Goal: Transaction & Acquisition: Purchase product/service

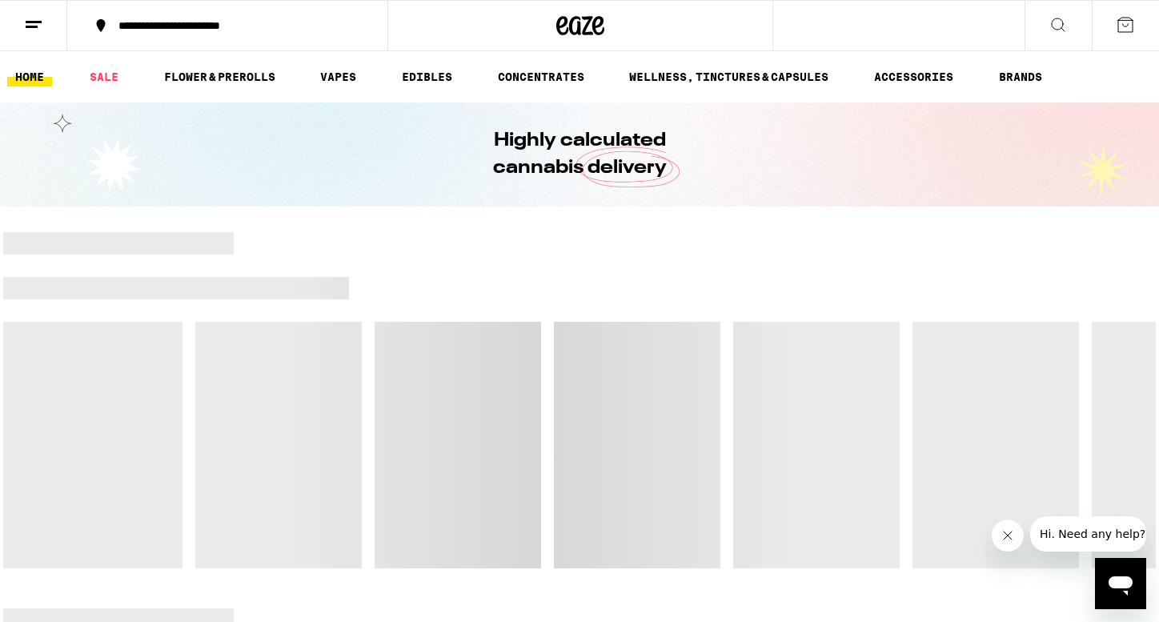
click at [223, 20] on div "**********" at bounding box center [236, 25] width 253 height 11
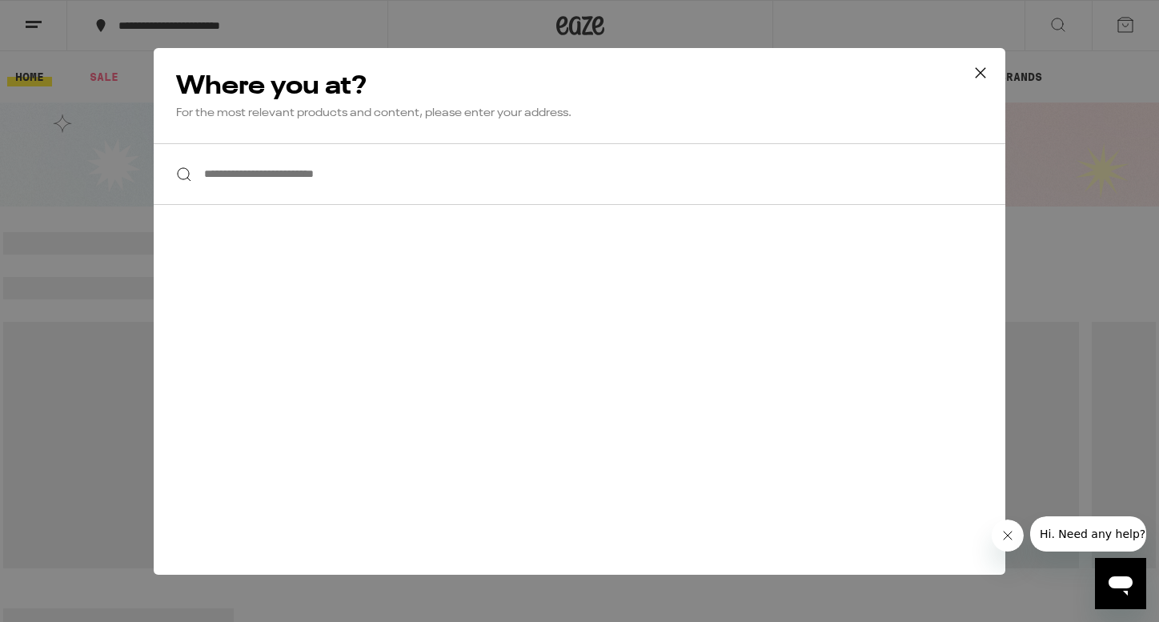
click at [275, 187] on input "**********" at bounding box center [580, 174] width 852 height 62
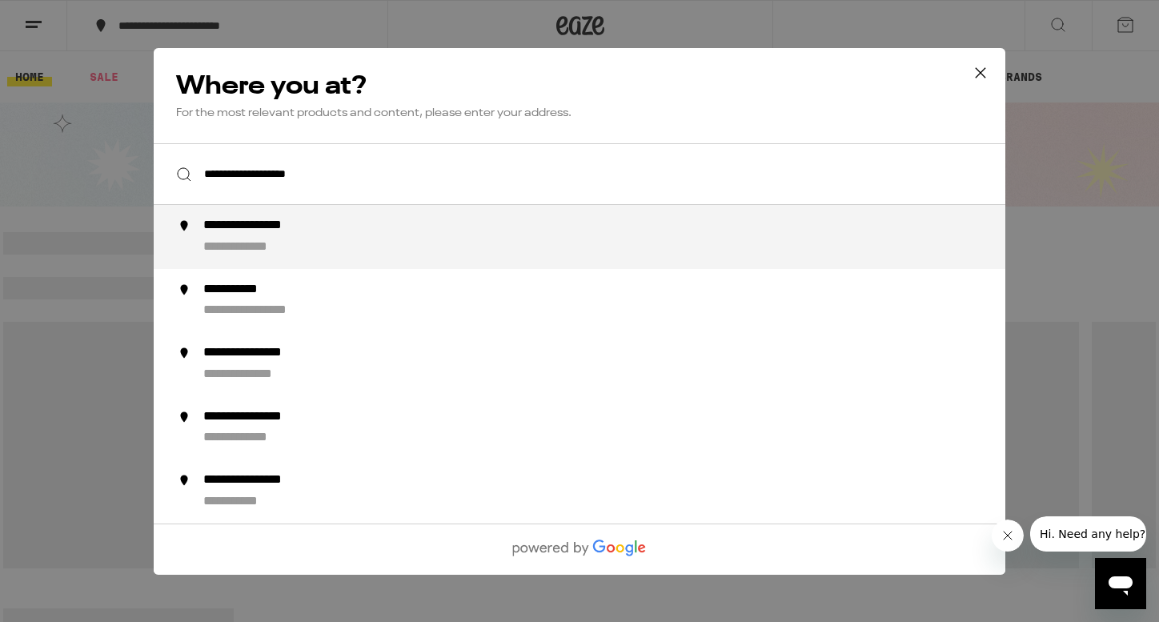
click at [354, 235] on div "**********" at bounding box center [611, 237] width 817 height 38
type input "**********"
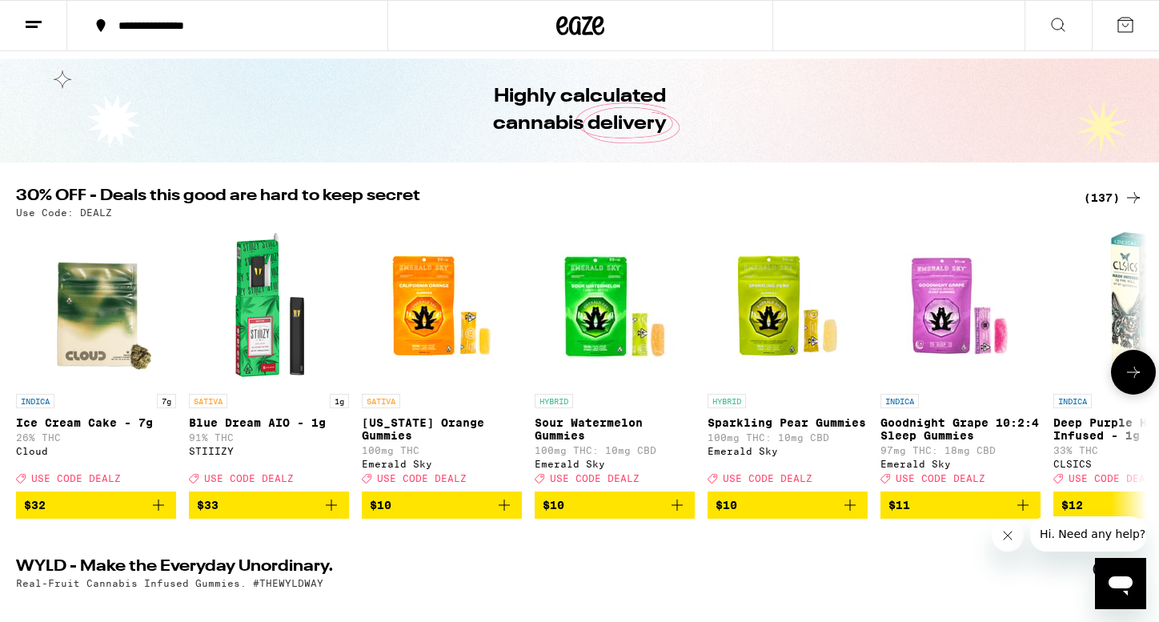
scroll to position [50, 0]
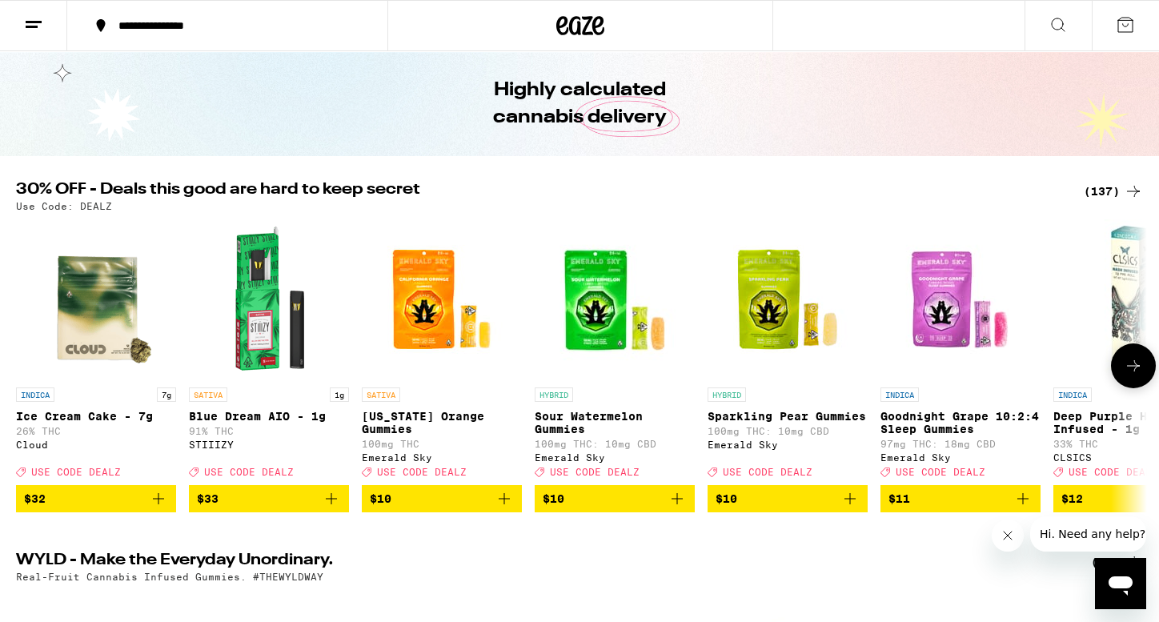
click at [331, 504] on icon "Add to bag" at bounding box center [331, 498] width 11 height 11
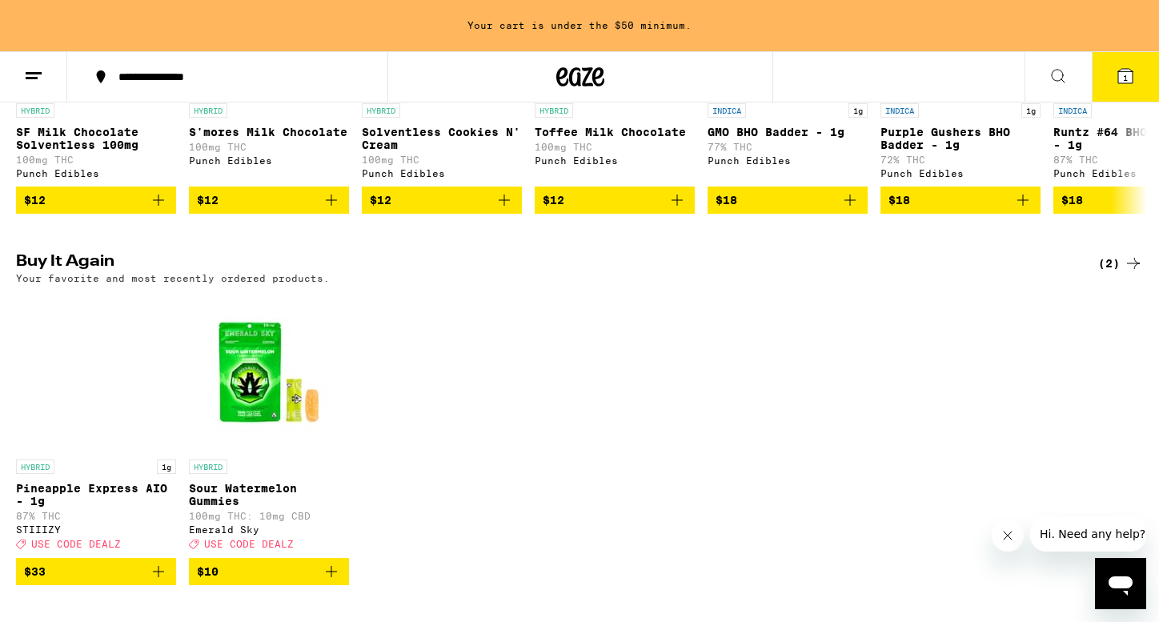
scroll to position [1267, 0]
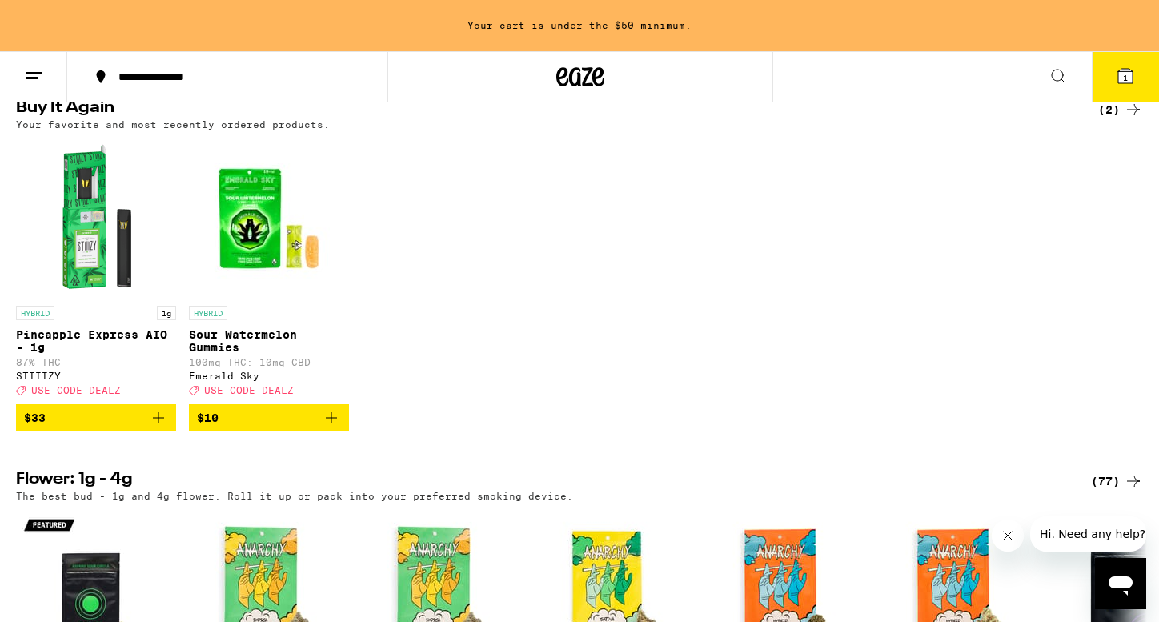
click at [163, 428] on icon "Add to bag" at bounding box center [158, 417] width 19 height 19
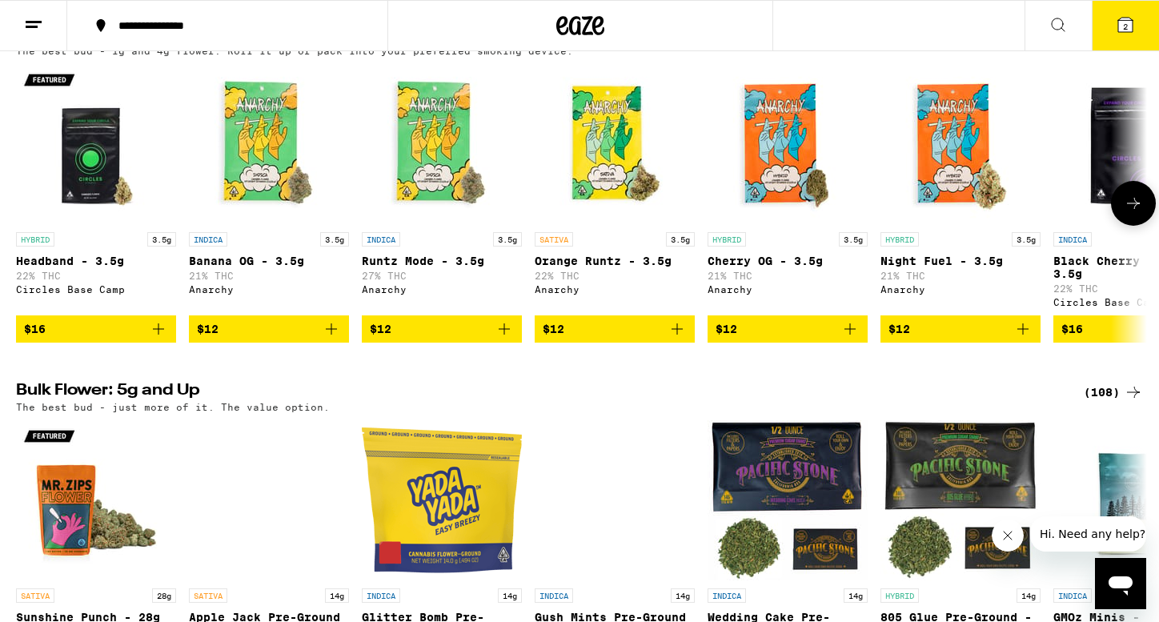
scroll to position [1624, 0]
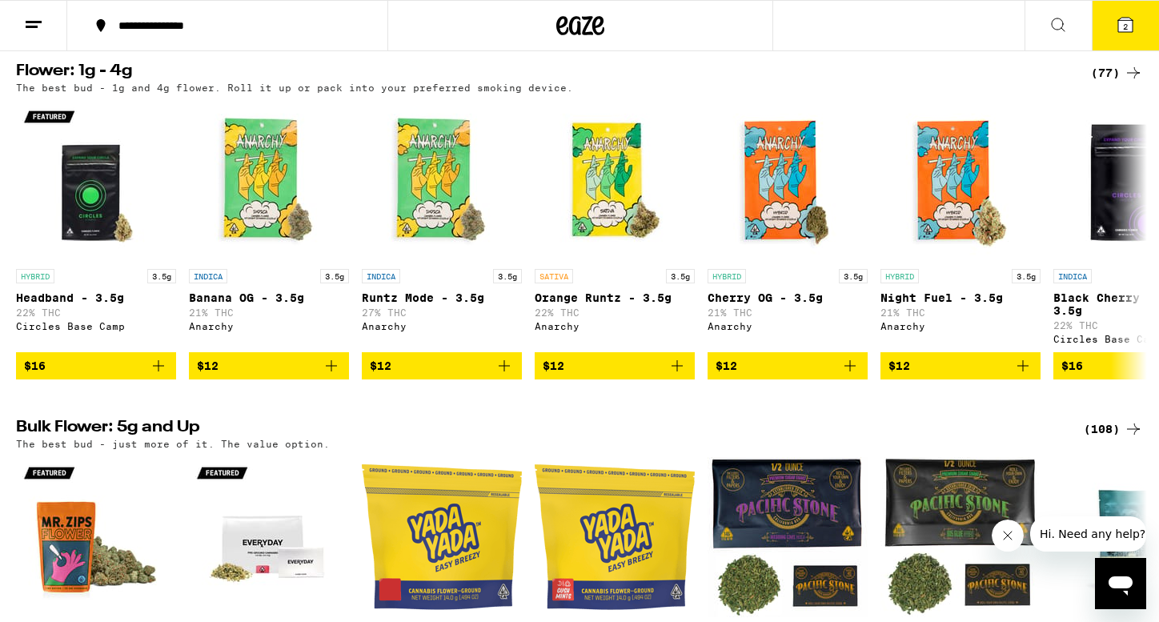
click at [1108, 13] on button "2" at bounding box center [1125, 26] width 67 height 50
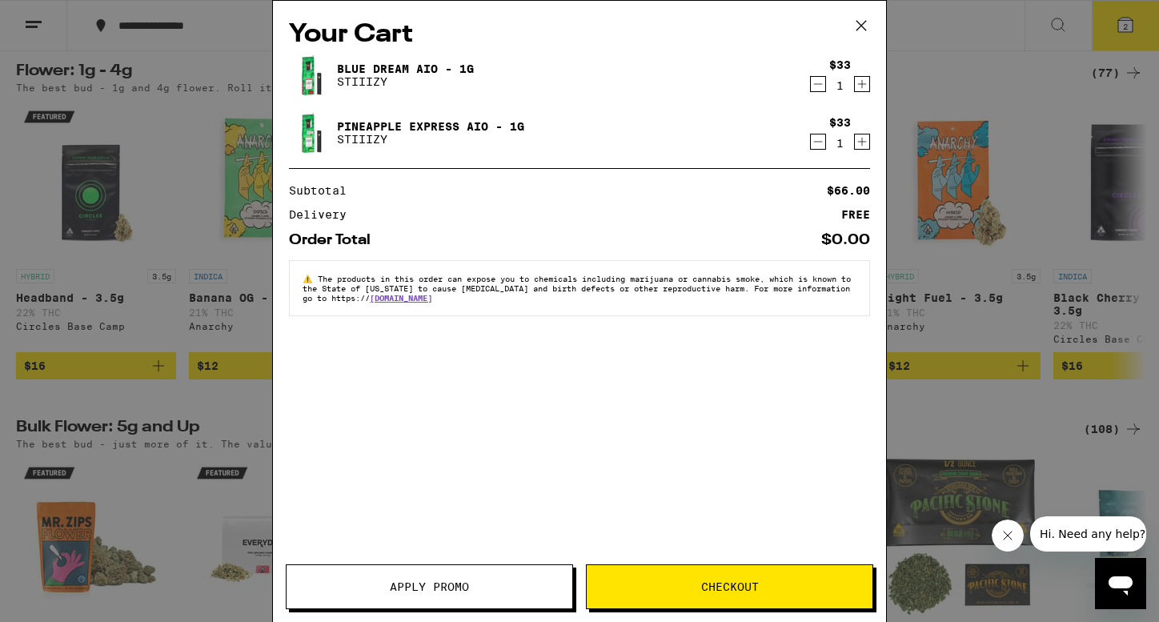
click at [751, 592] on span "Checkout" at bounding box center [730, 586] width 58 height 11
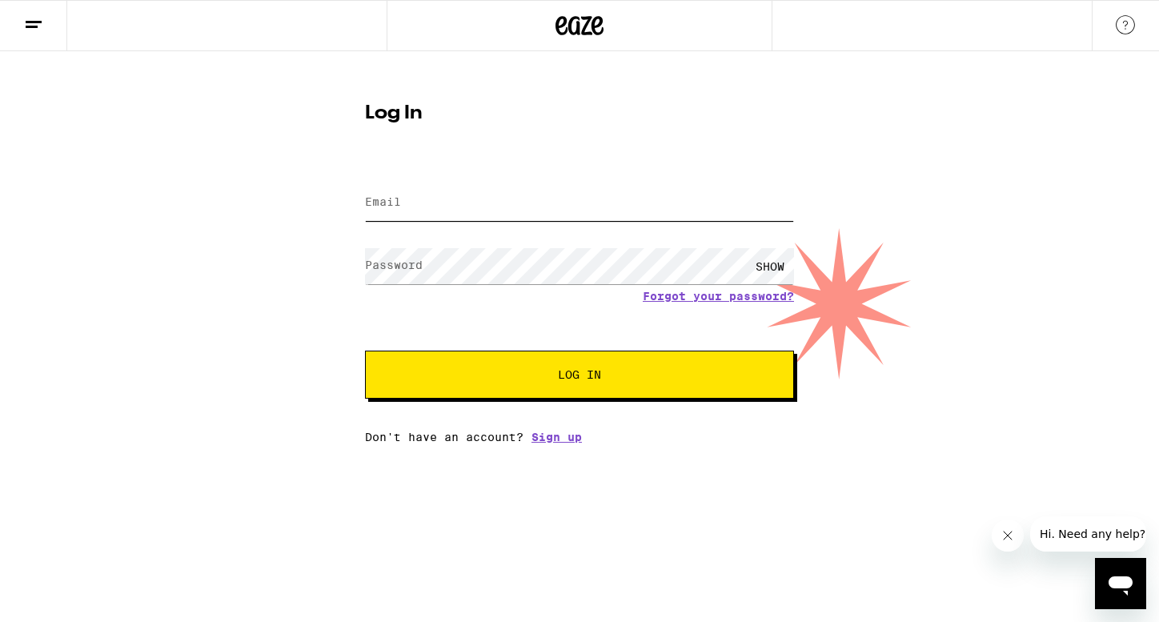
click at [496, 203] on input "Email" at bounding box center [579, 203] width 429 height 36
type input "sarahshapiro99@gmail.com"
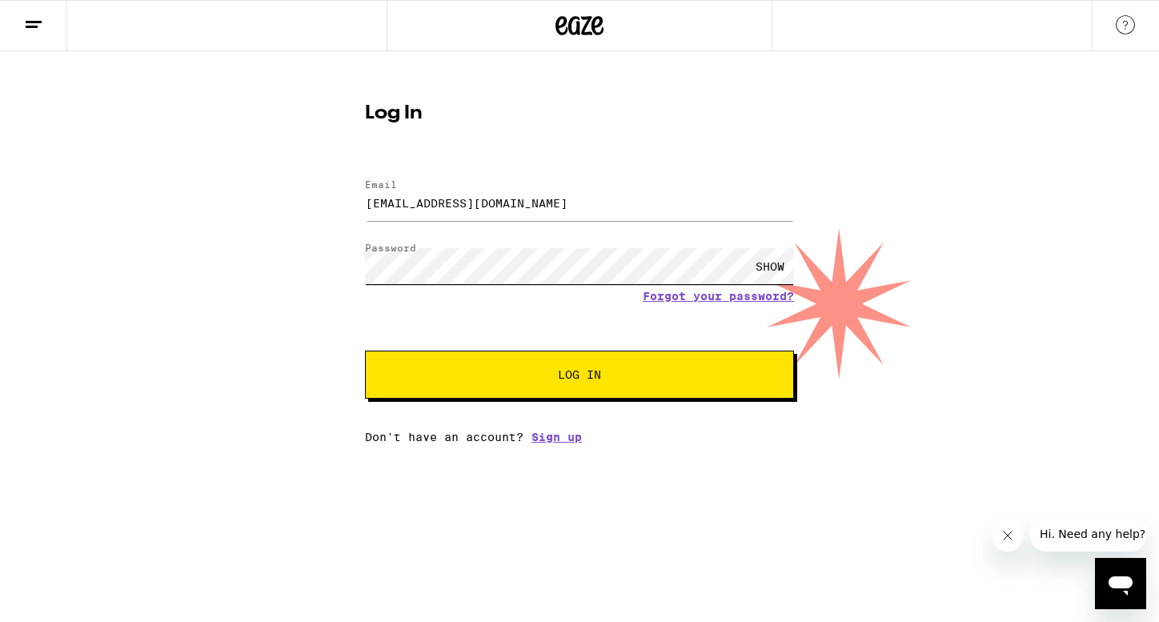
click at [365, 351] on button "Log In" at bounding box center [579, 375] width 429 height 48
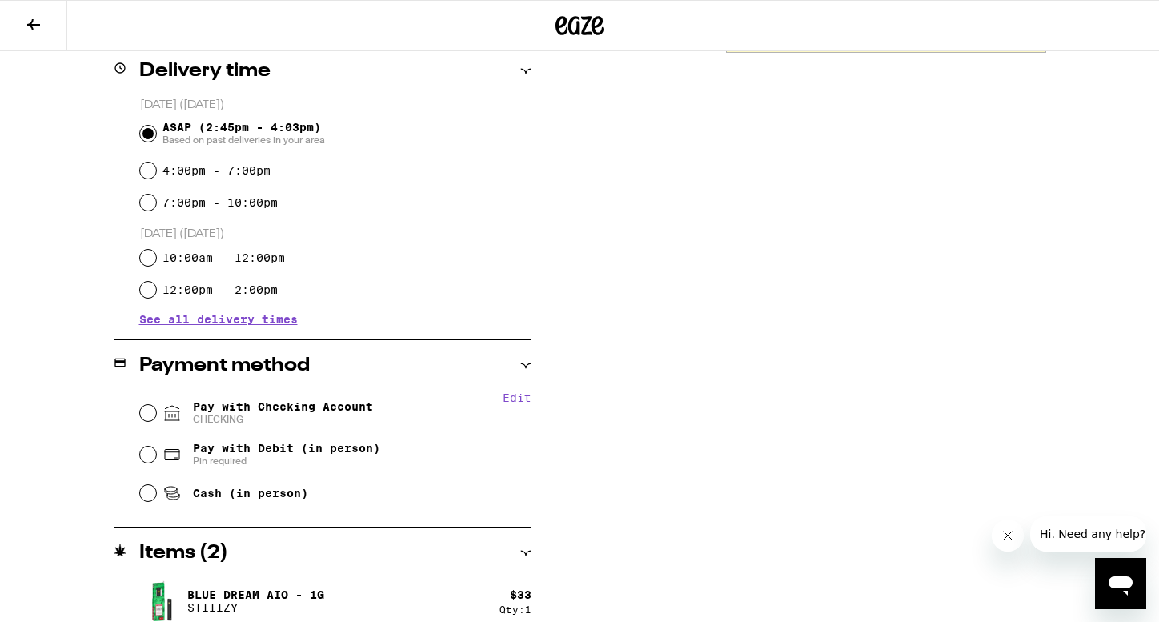
scroll to position [475, 0]
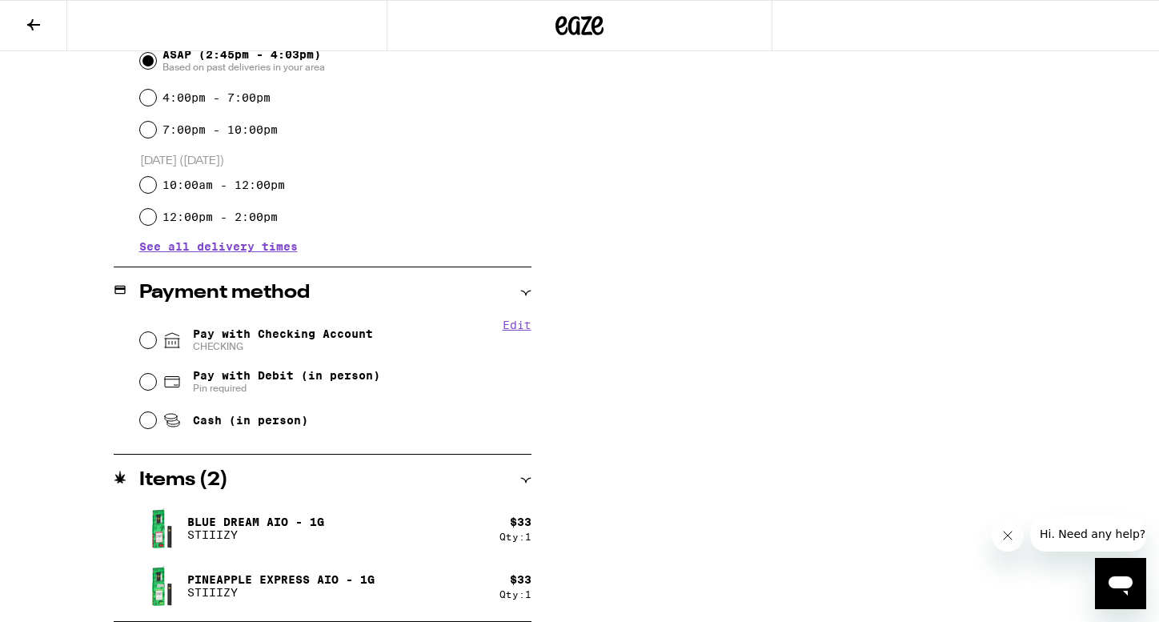
click at [307, 335] on span "Pay with Checking Account CHECKING" at bounding box center [283, 340] width 180 height 26
click at [156, 335] on input "Pay with Checking Account CHECKING" at bounding box center [148, 340] width 16 height 16
radio input "true"
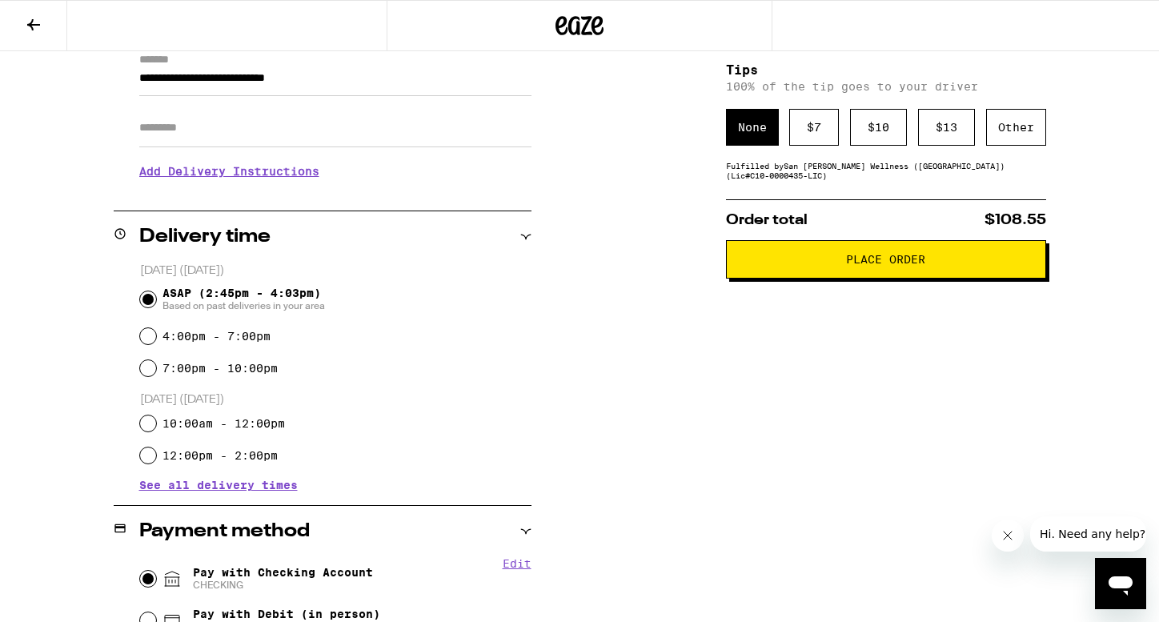
scroll to position [85, 0]
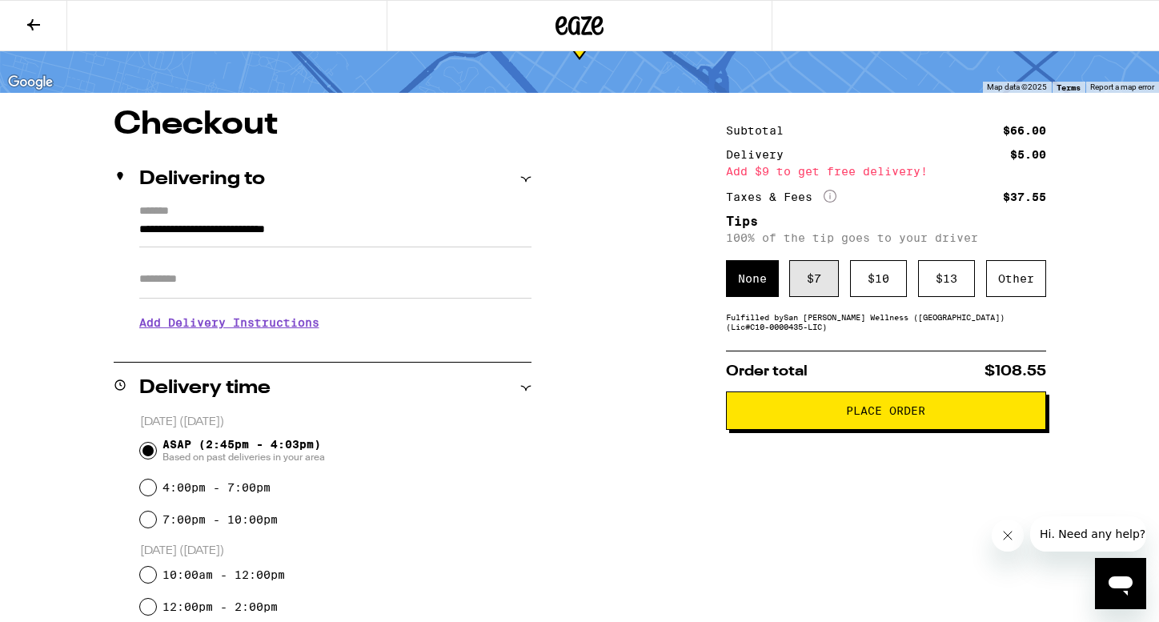
click at [810, 289] on div "$ 7" at bounding box center [814, 278] width 50 height 37
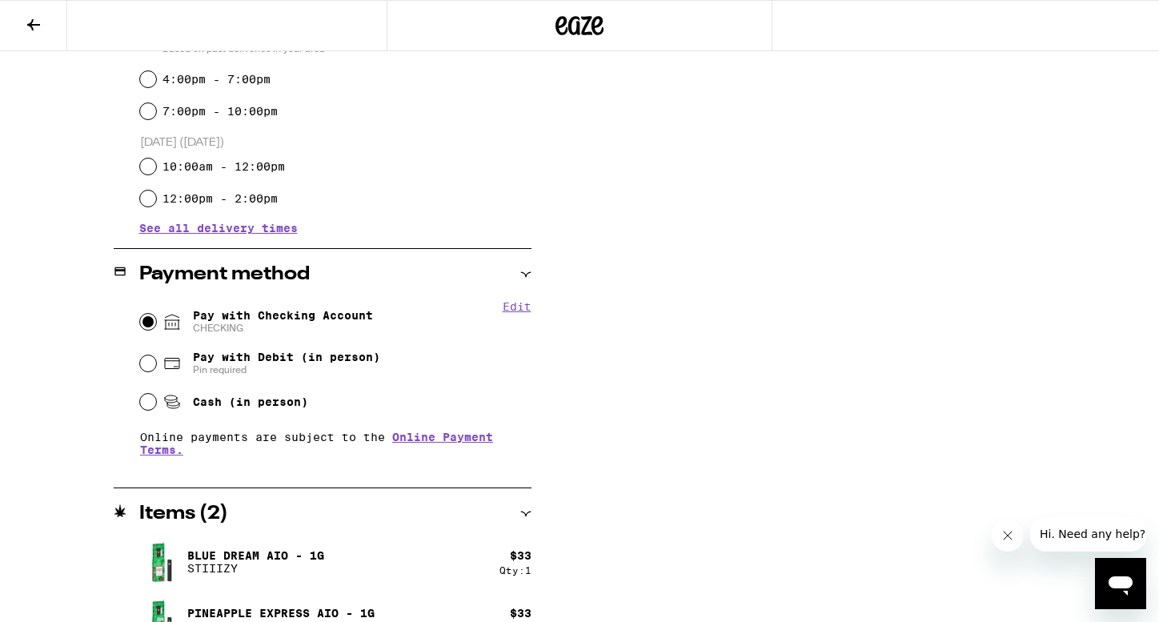
scroll to position [527, 0]
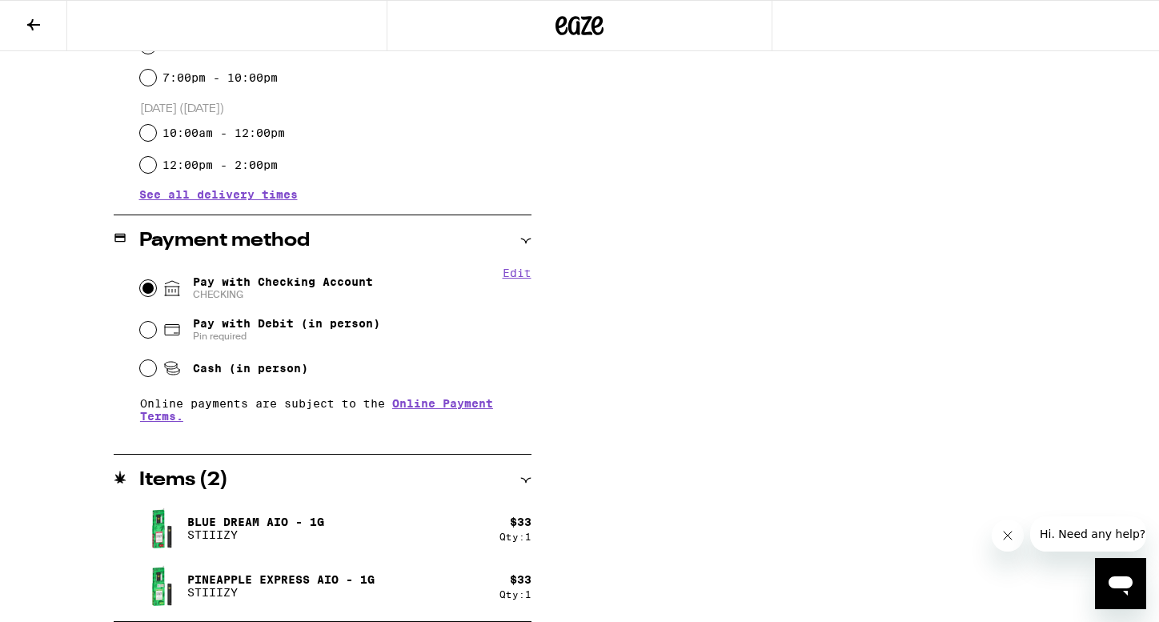
click at [522, 480] on icon at bounding box center [525, 480] width 11 height 11
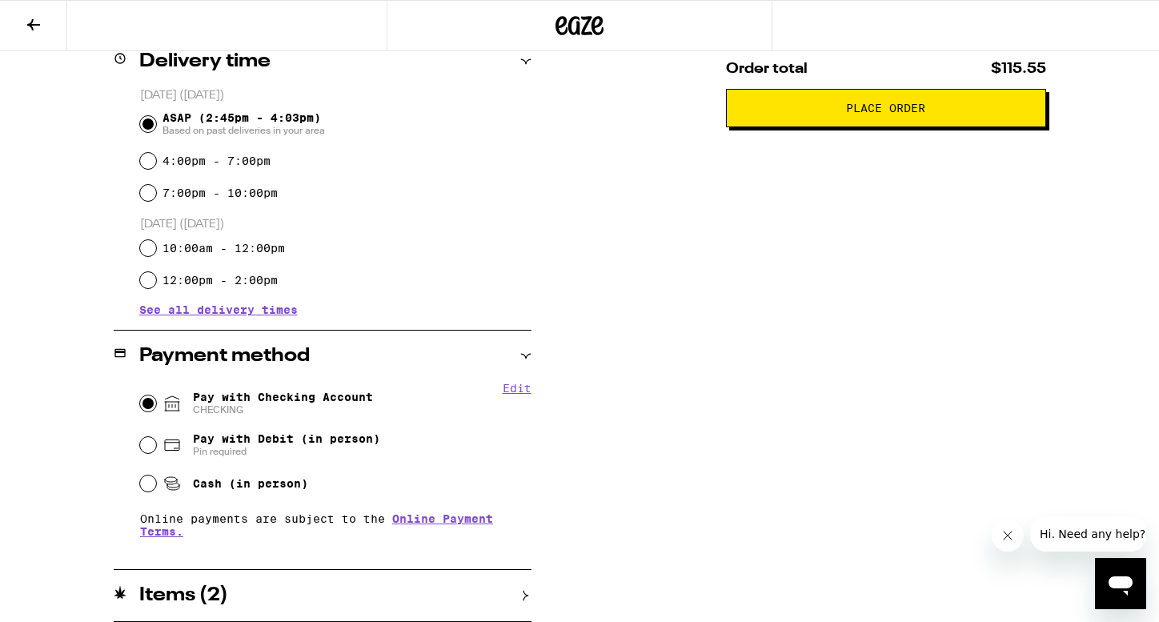
scroll to position [412, 0]
click at [517, 598] on div "Items ( 2 )" at bounding box center [323, 595] width 418 height 19
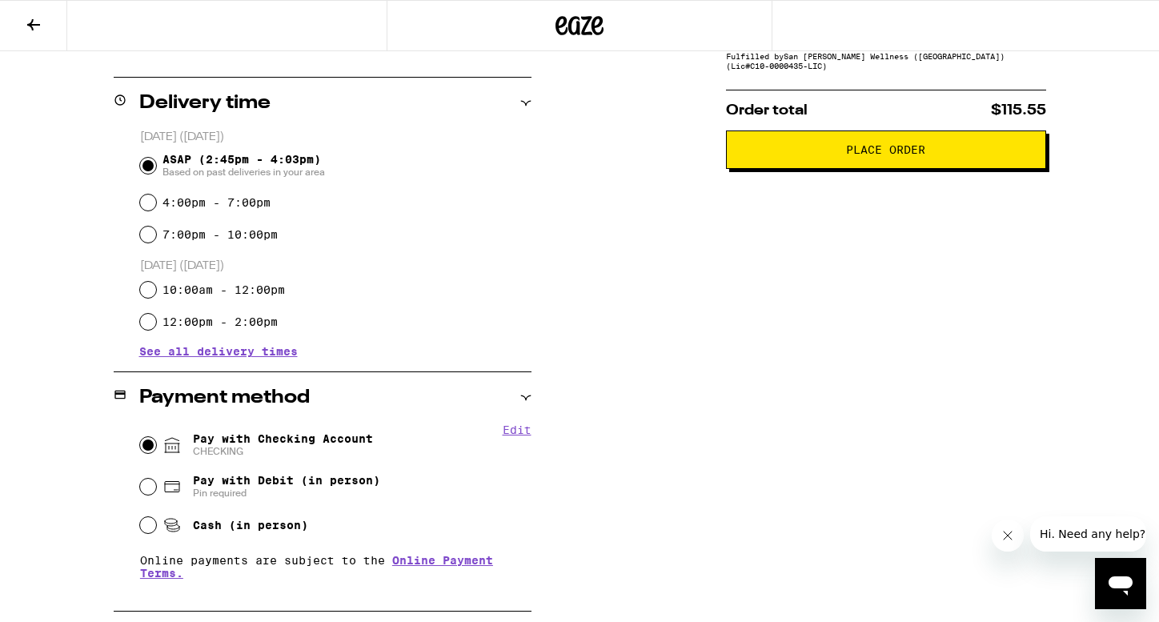
scroll to position [0, 0]
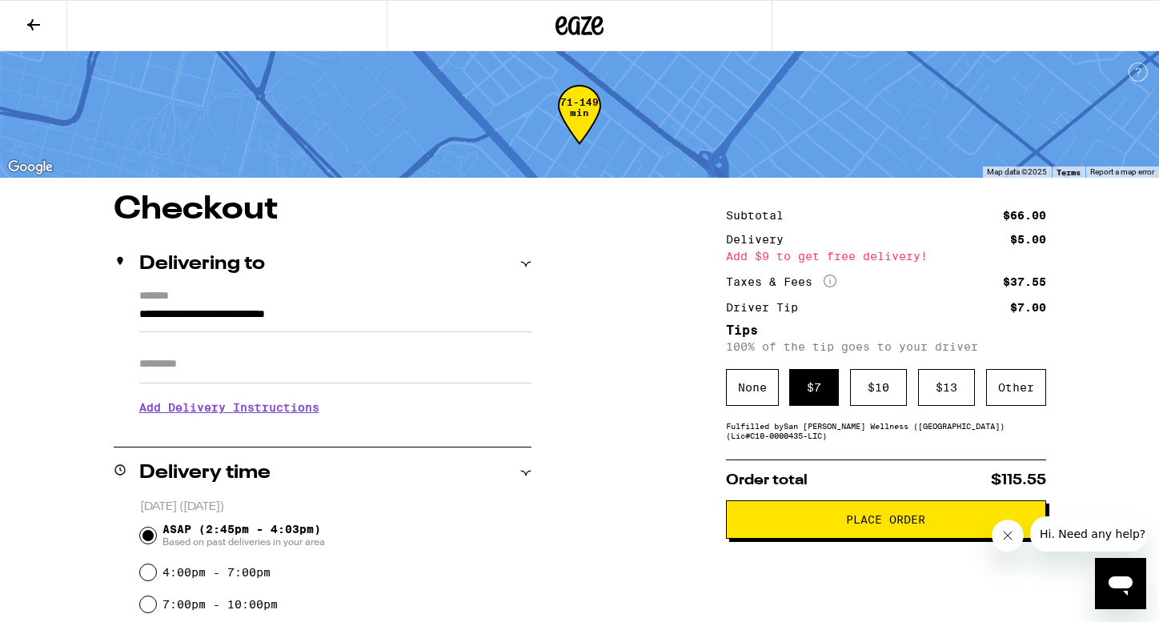
click at [31, 18] on icon at bounding box center [33, 24] width 19 height 19
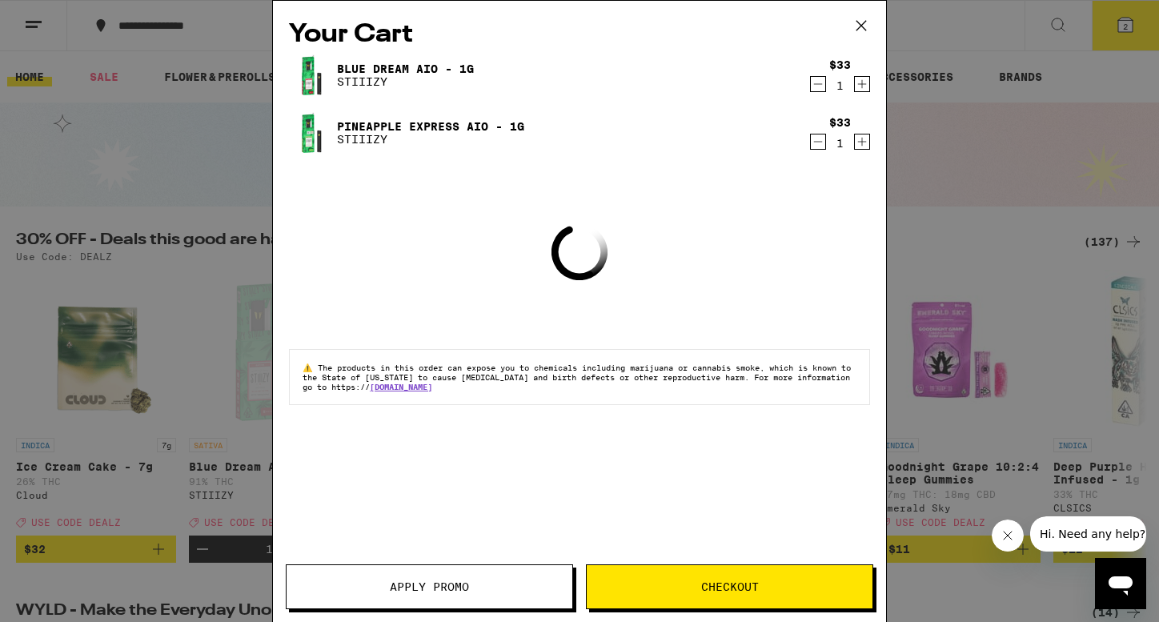
click at [817, 89] on icon "Decrement" at bounding box center [818, 83] width 14 height 19
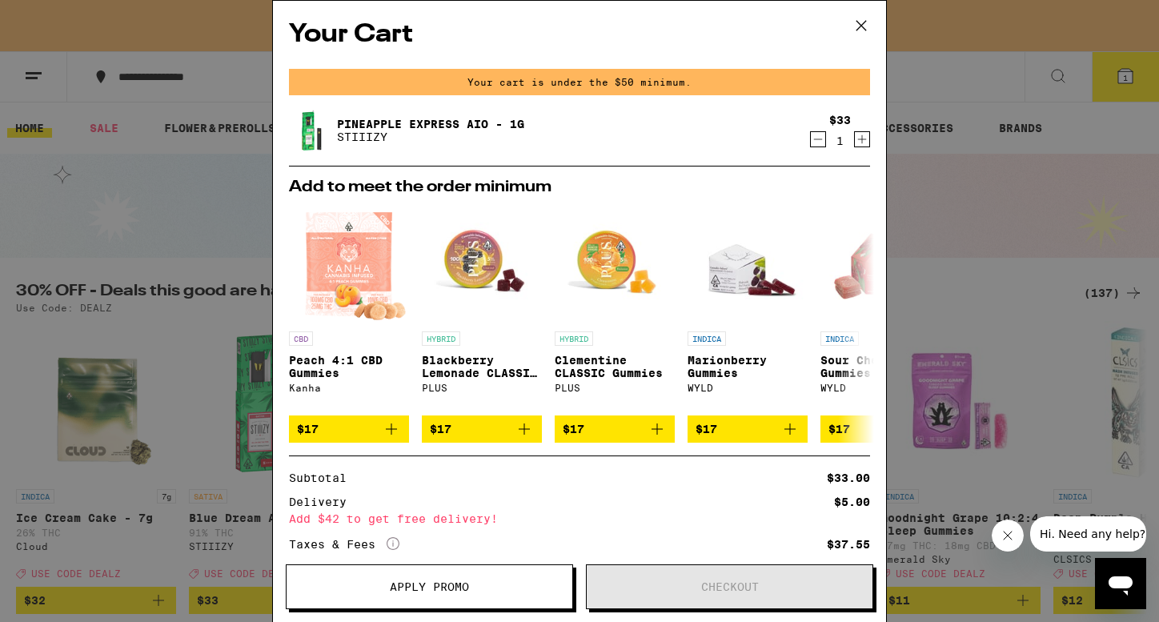
click at [862, 32] on icon at bounding box center [861, 26] width 24 height 24
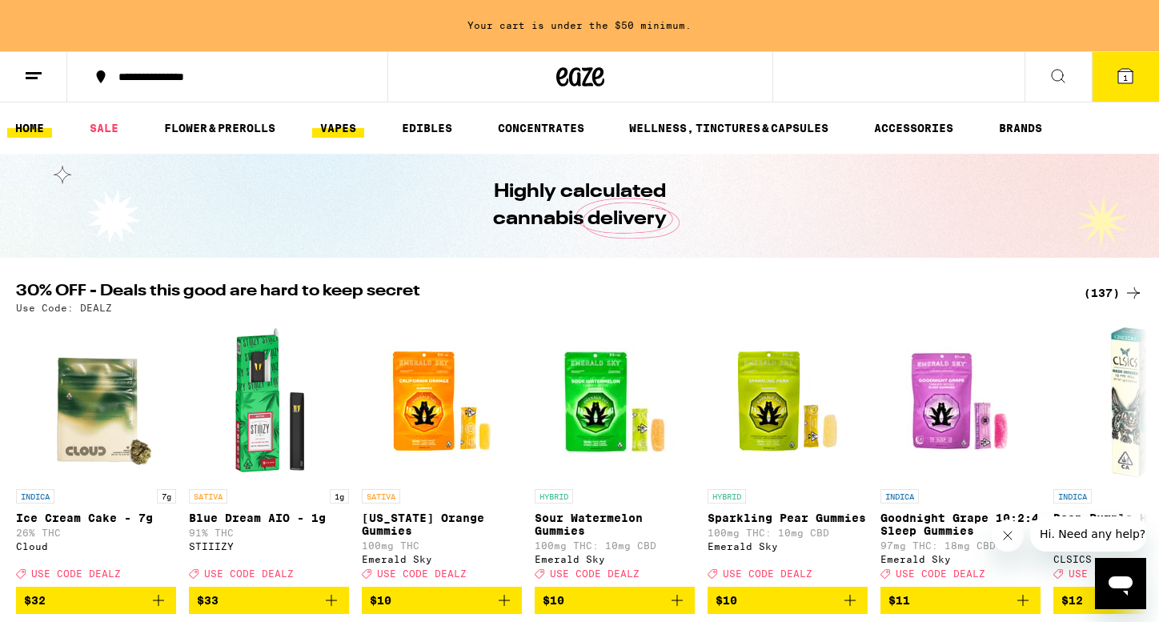
click at [334, 131] on link "VAPES" at bounding box center [338, 127] width 52 height 19
click at [335, 123] on link "VAPES" at bounding box center [338, 127] width 52 height 19
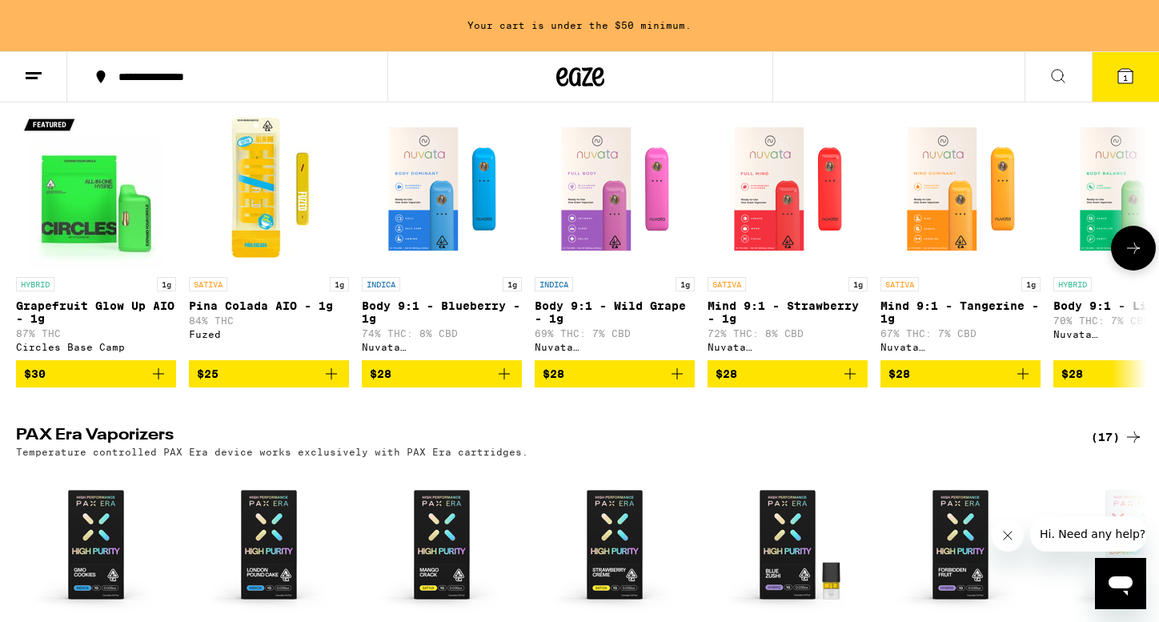
click at [327, 339] on div "Fuzed" at bounding box center [269, 334] width 160 height 10
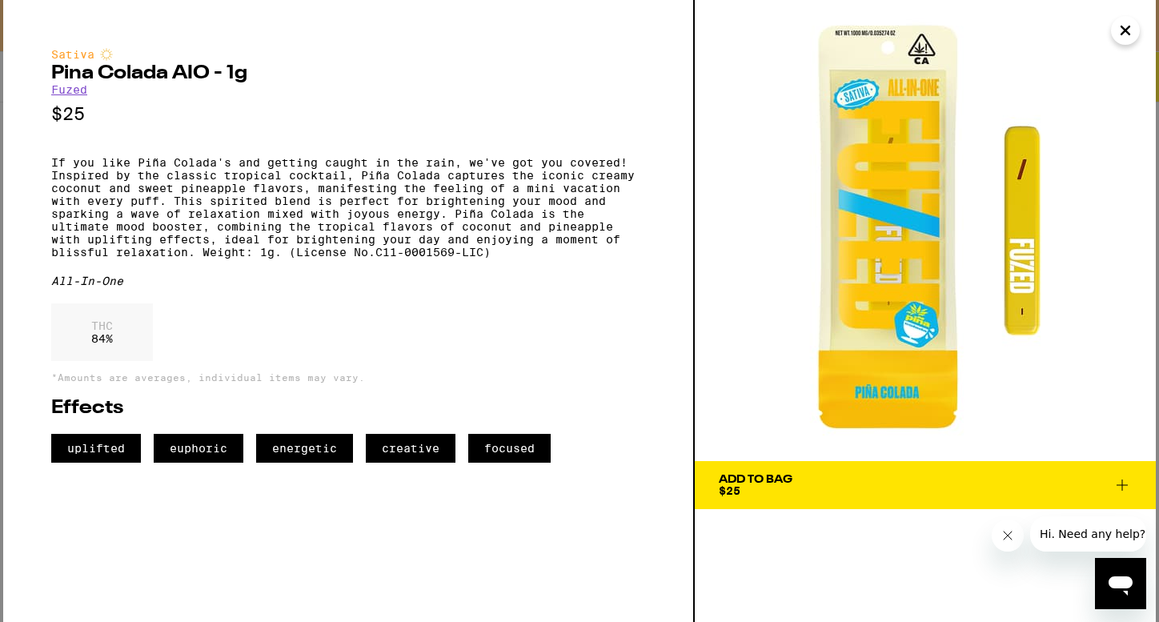
click at [767, 486] on div "Add To Bag $25" at bounding box center [756, 485] width 74 height 22
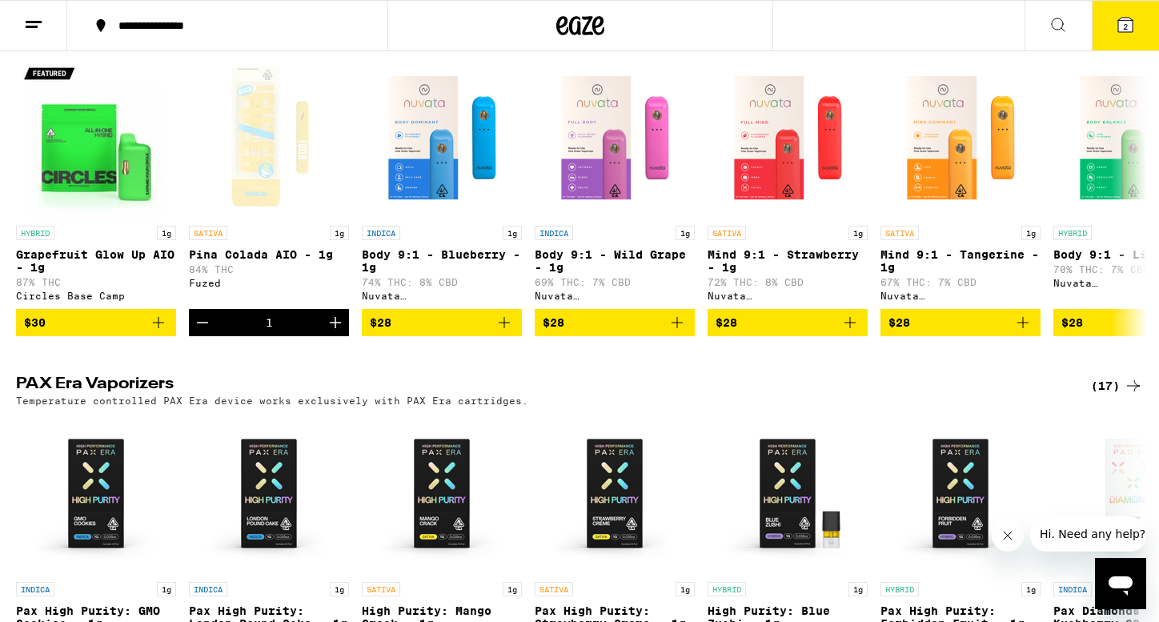
scroll to position [508, 0]
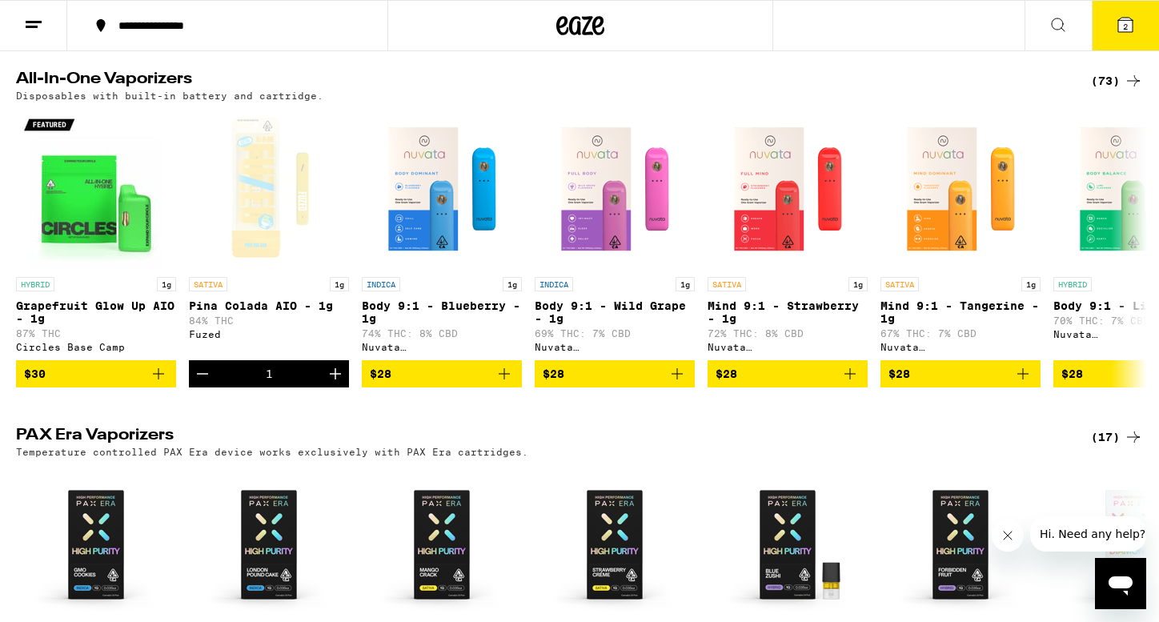
click at [1131, 15] on icon at bounding box center [1125, 24] width 19 height 19
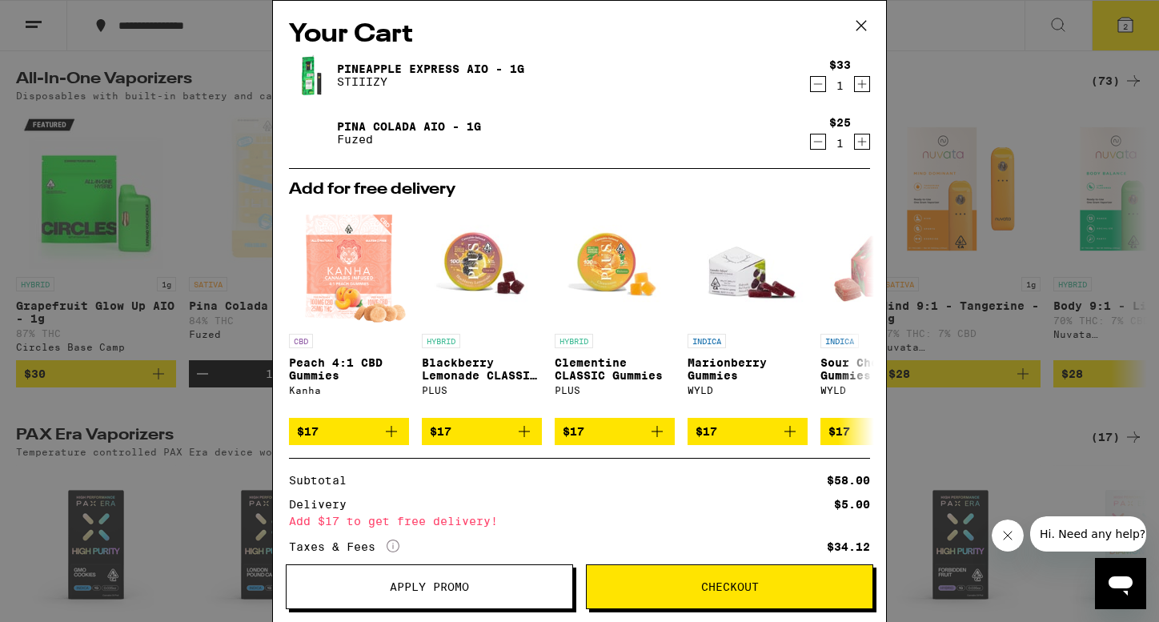
scroll to position [140, 0]
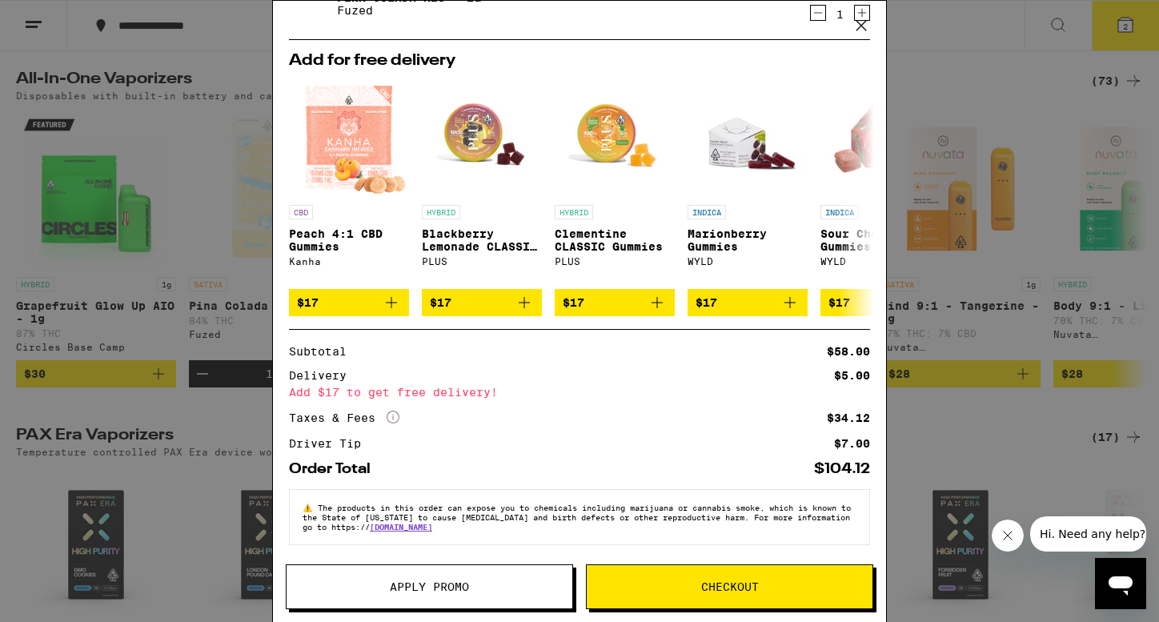
drag, startPoint x: 707, startPoint y: 595, endPoint x: 616, endPoint y: 444, distance: 176.3
click at [616, 444] on div "Your Cart Pineapple Express AIO - 1g STIIIZY $33 1 Pina Colada AIO - 1g Fuzed $…" at bounding box center [579, 311] width 615 height 622
click at [395, 411] on icon "More Info" at bounding box center [393, 417] width 13 height 13
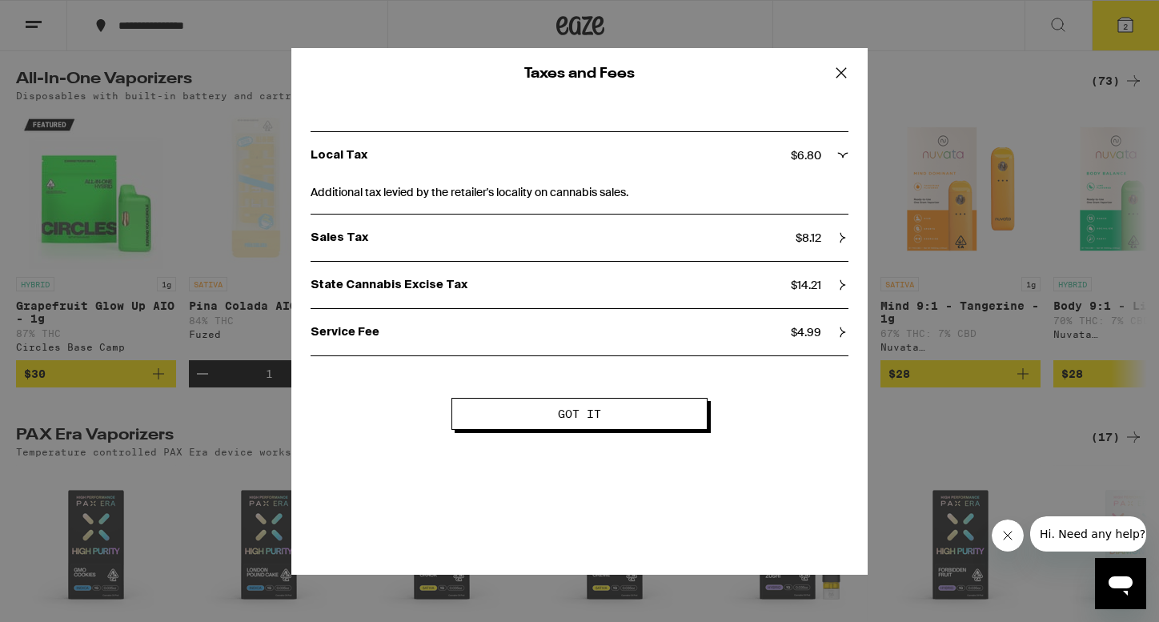
click at [403, 270] on div "State Cannabis Excise Tax $ 14.21" at bounding box center [580, 285] width 538 height 46
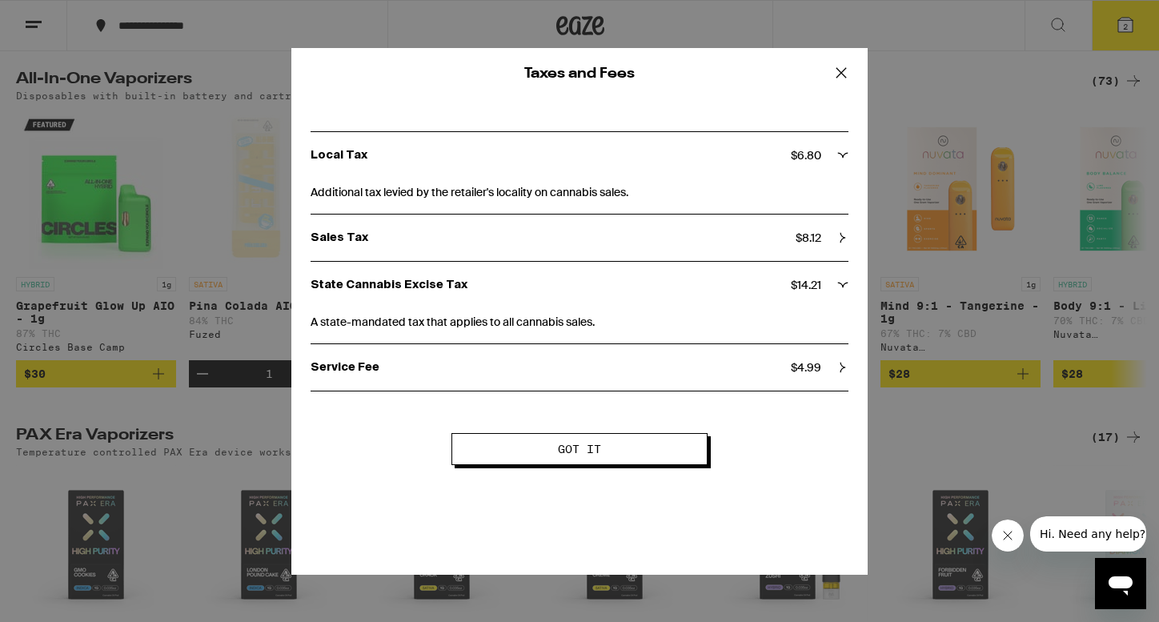
click at [408, 281] on p "State Cannabis Excise Tax" at bounding box center [551, 285] width 480 height 14
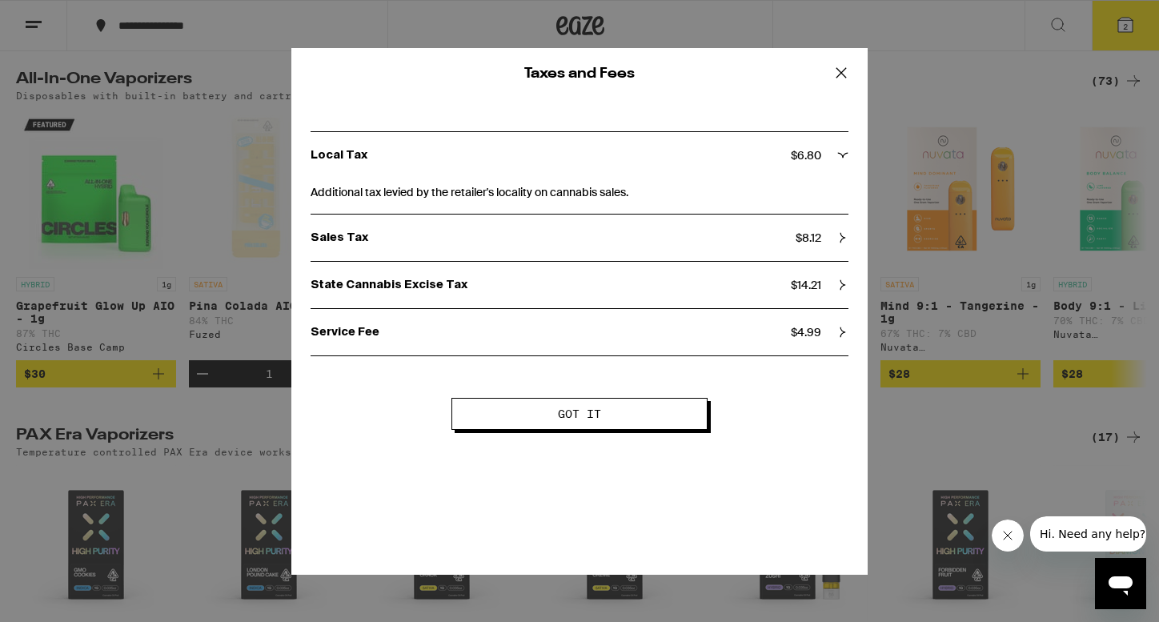
click at [407, 322] on div "Service Fee $ 4.99" at bounding box center [580, 332] width 538 height 46
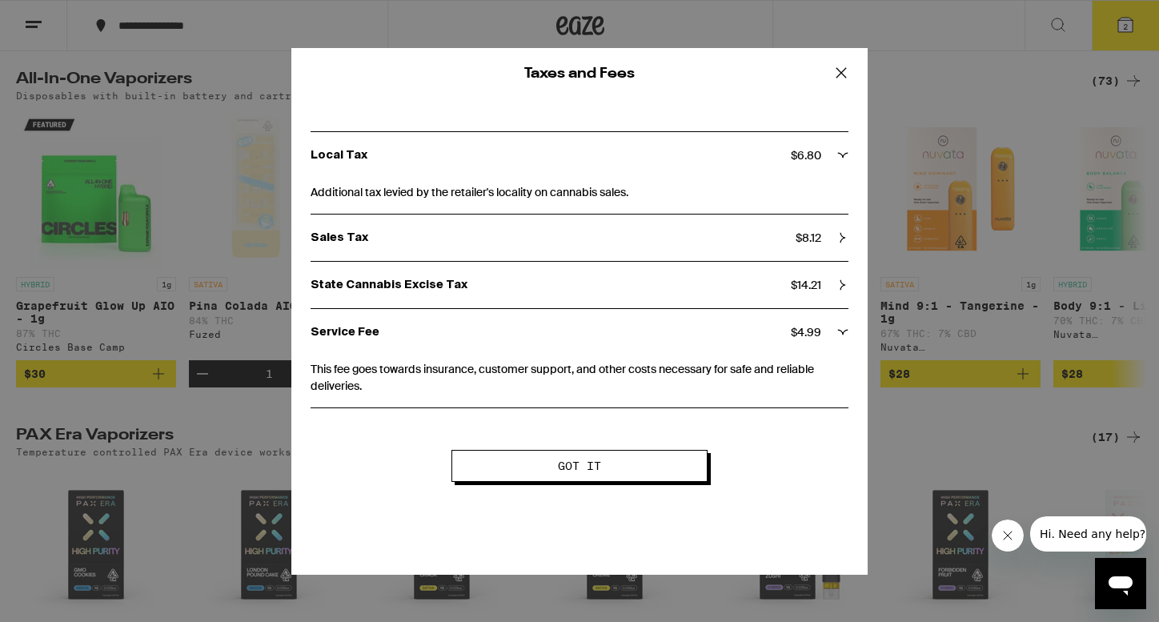
click at [564, 488] on div "Taxes and Fees Local Tax $ 6.80 Additional tax levied by the retailer's localit…" at bounding box center [579, 311] width 576 height 527
click at [564, 480] on button "Got it" at bounding box center [580, 466] width 256 height 32
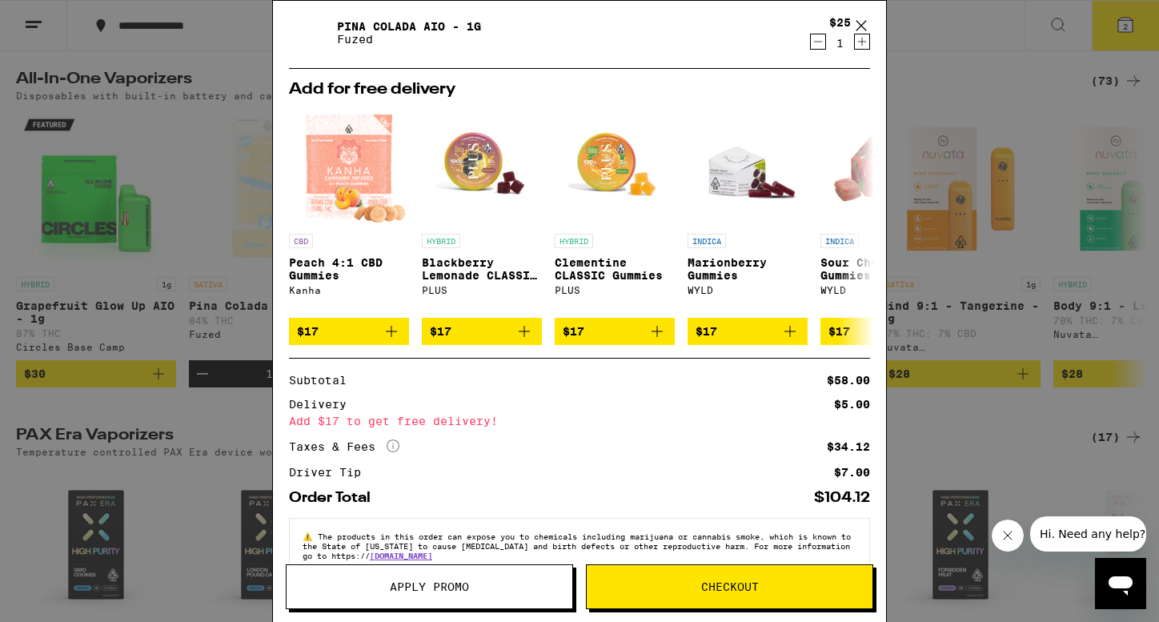
scroll to position [0, 0]
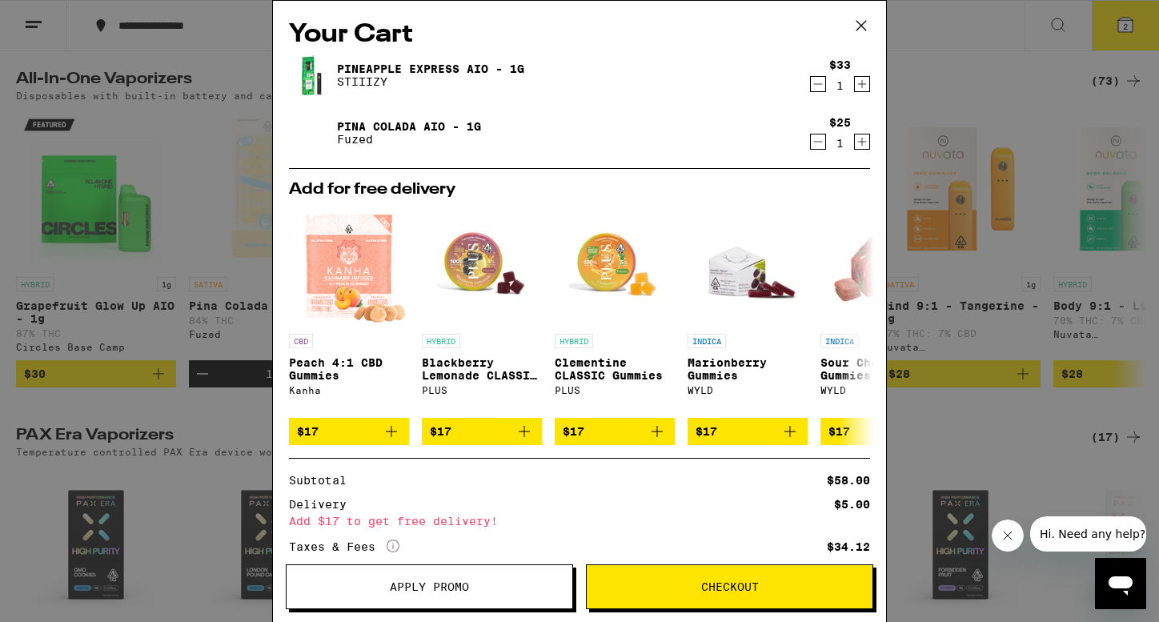
click at [818, 142] on icon "Decrement" at bounding box center [818, 141] width 14 height 19
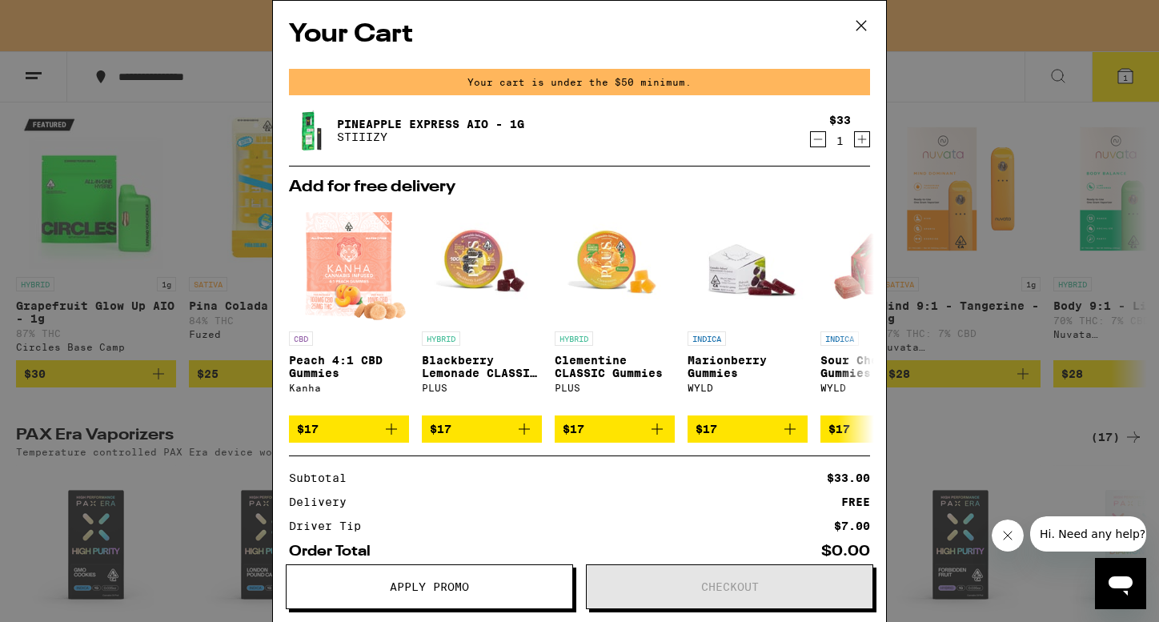
click at [1015, 269] on div "Your Cart Your cart is under the $50 minimum. Pineapple Express AIO - 1g STIIIZ…" at bounding box center [579, 311] width 1159 height 622
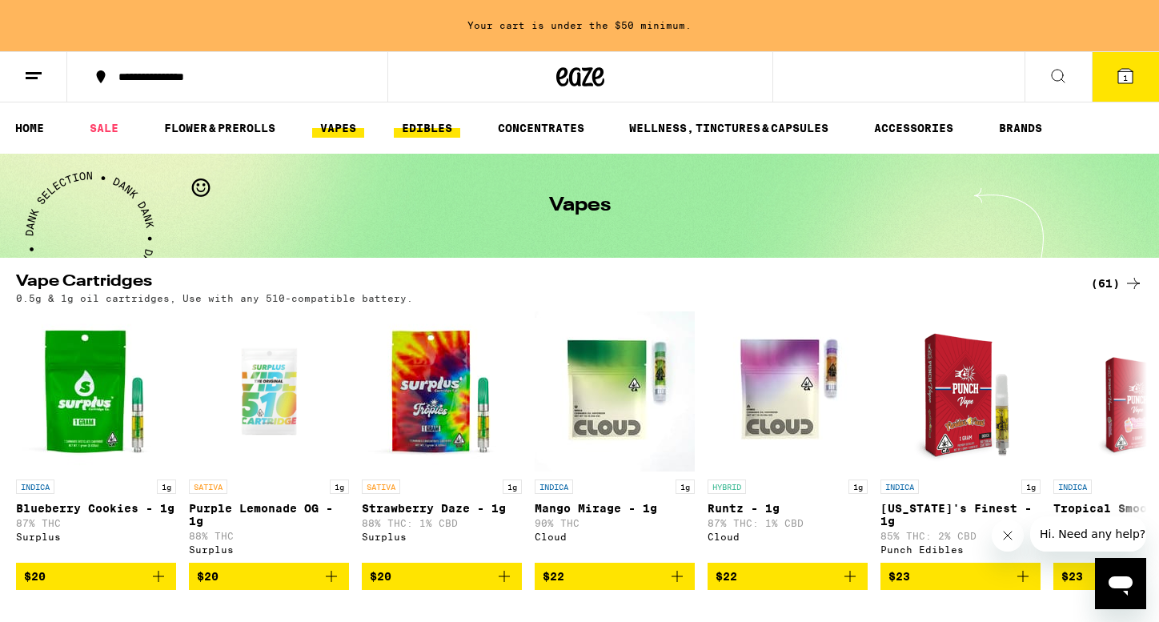
click at [436, 135] on link "EDIBLES" at bounding box center [427, 127] width 66 height 19
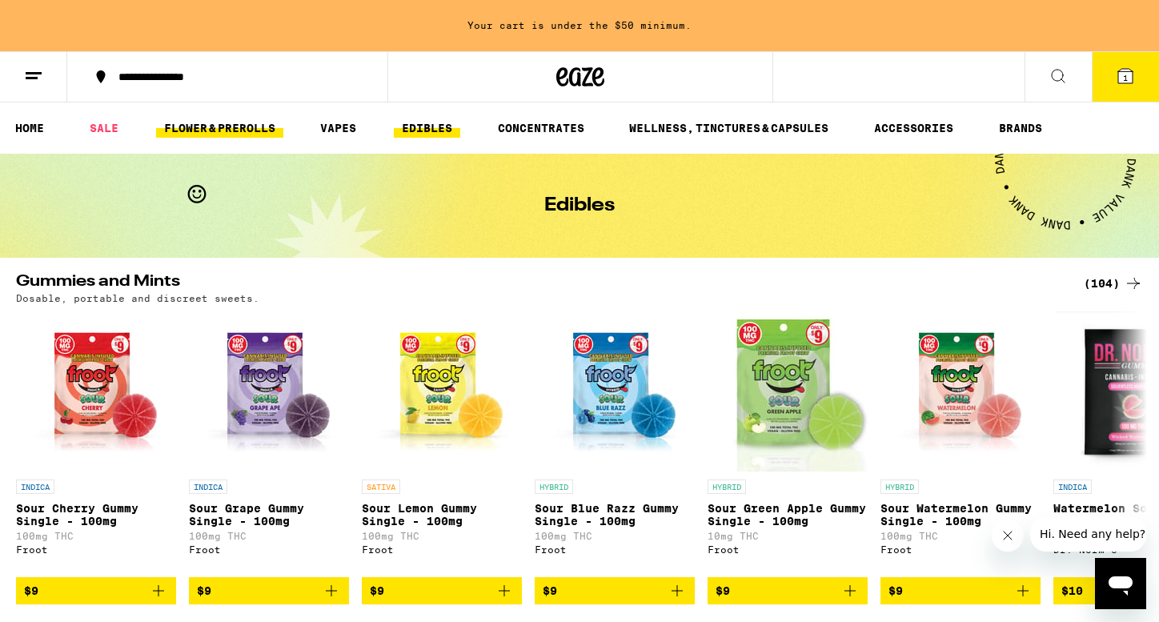
click at [251, 125] on link "FLOWER & PREROLLS" at bounding box center [219, 127] width 127 height 19
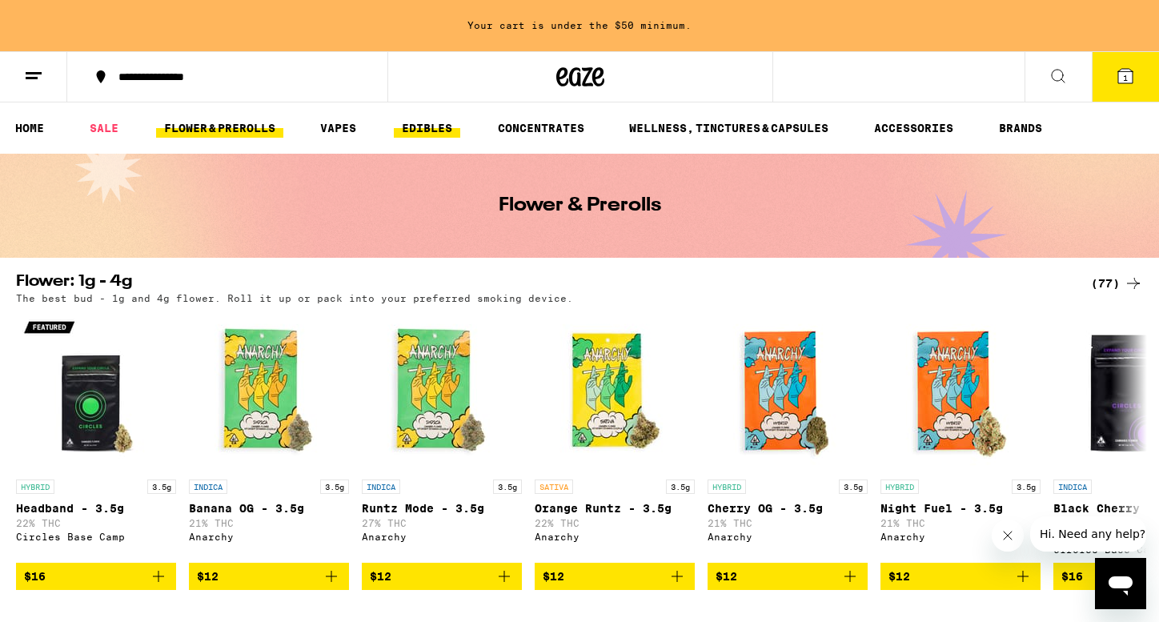
click at [443, 126] on link "EDIBLES" at bounding box center [427, 127] width 66 height 19
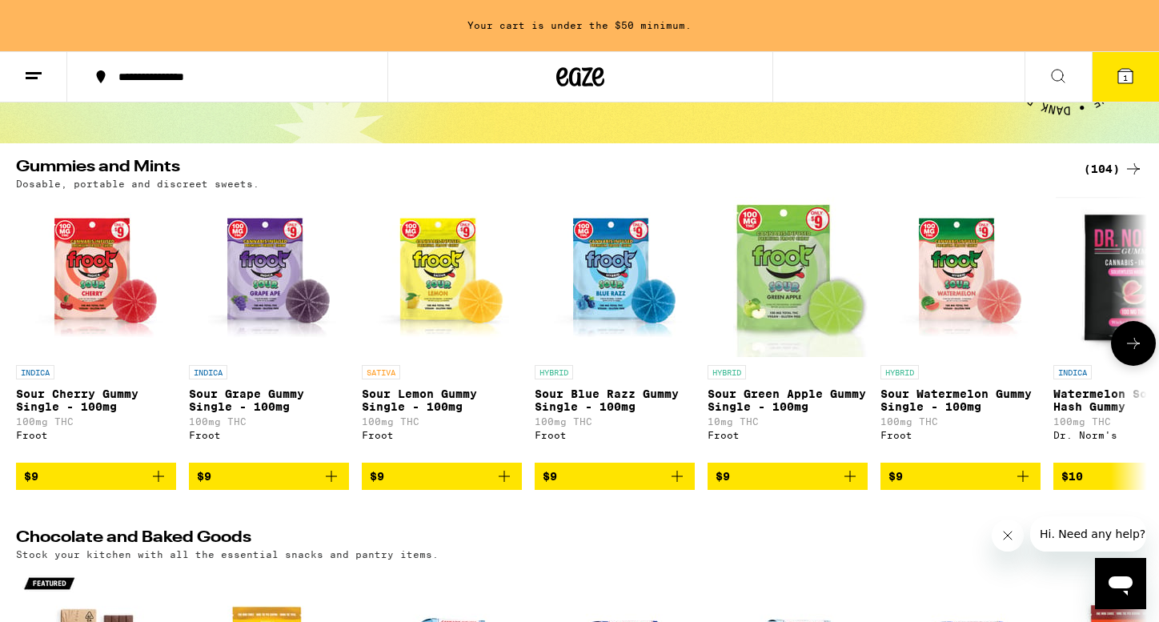
scroll to position [115, 0]
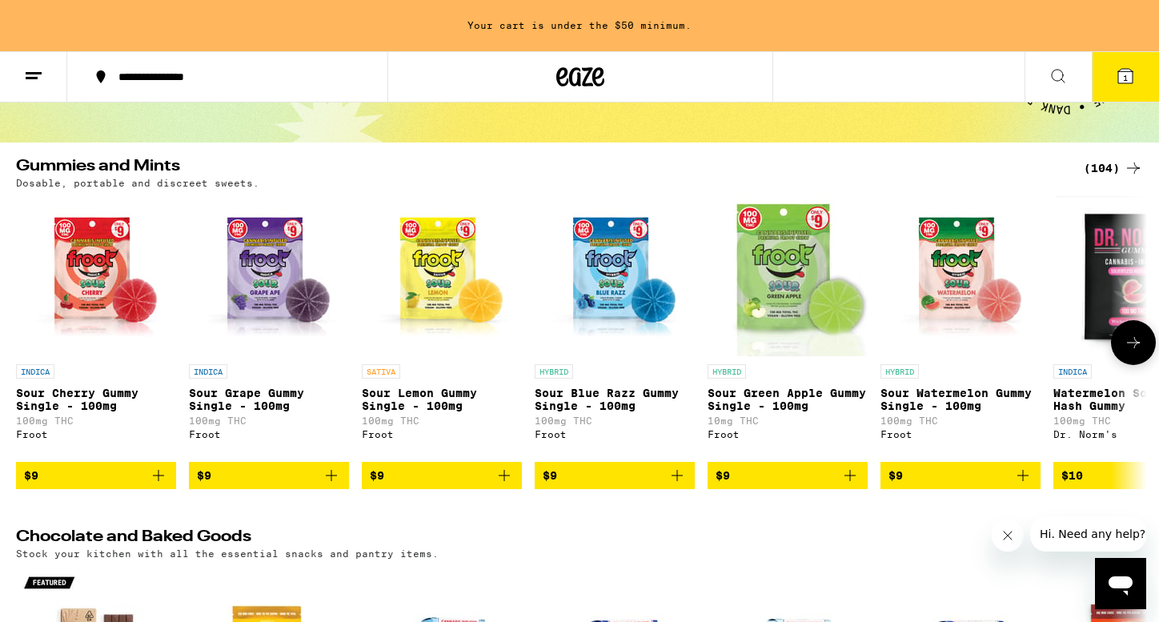
click at [857, 485] on icon "Add to bag" at bounding box center [850, 475] width 19 height 19
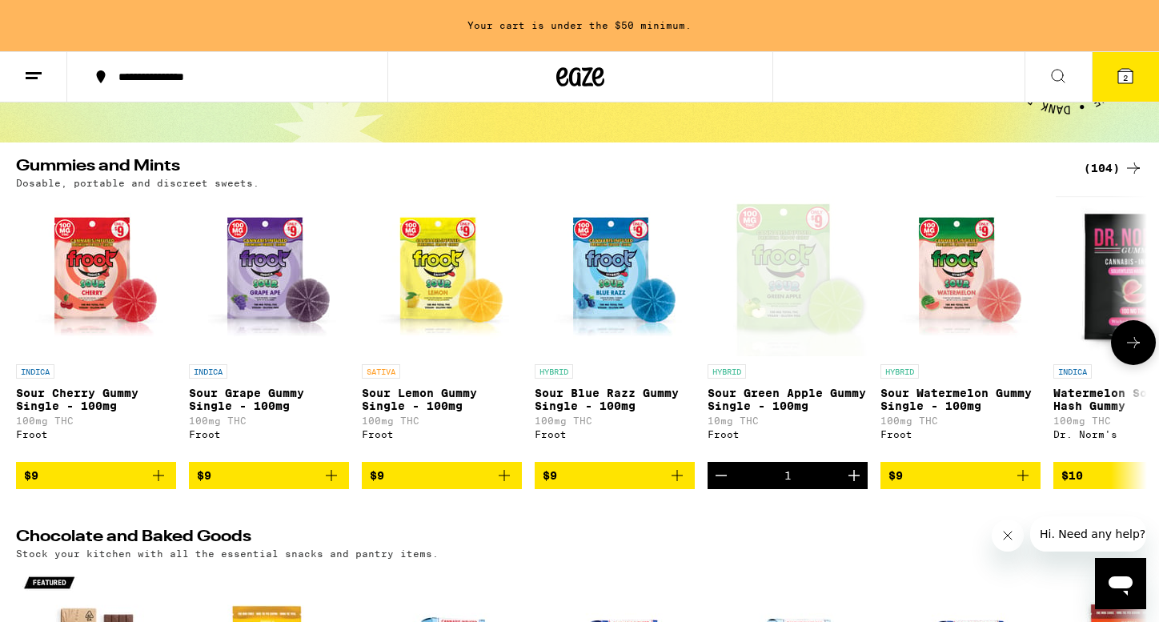
click at [1021, 485] on icon "Add to bag" at bounding box center [1023, 475] width 19 height 19
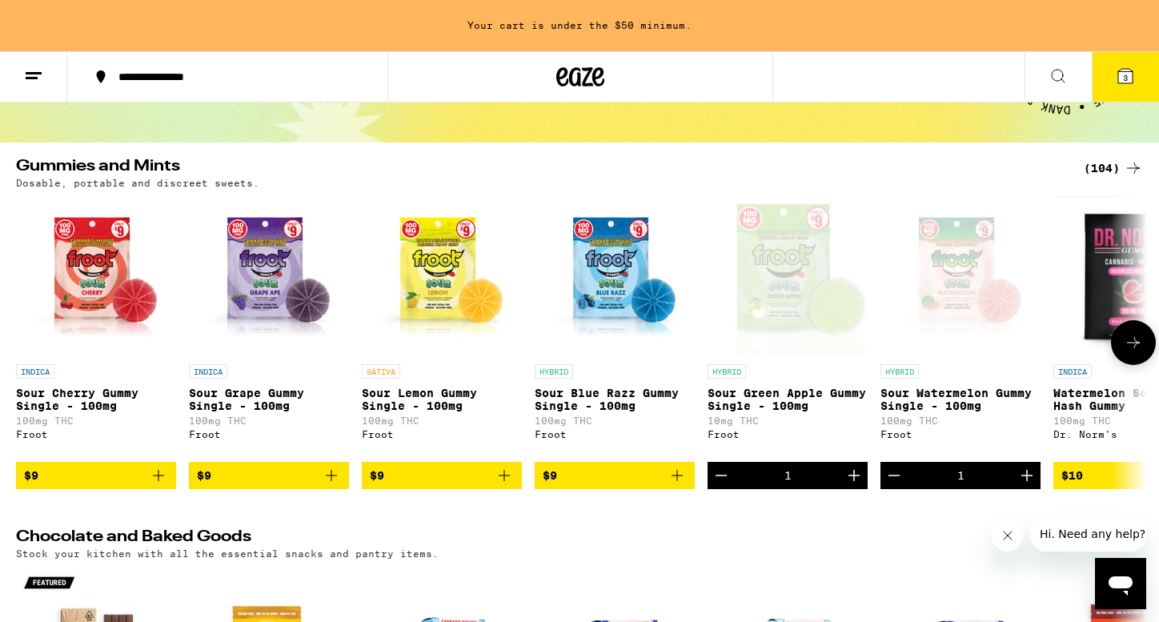
scroll to position [64, 0]
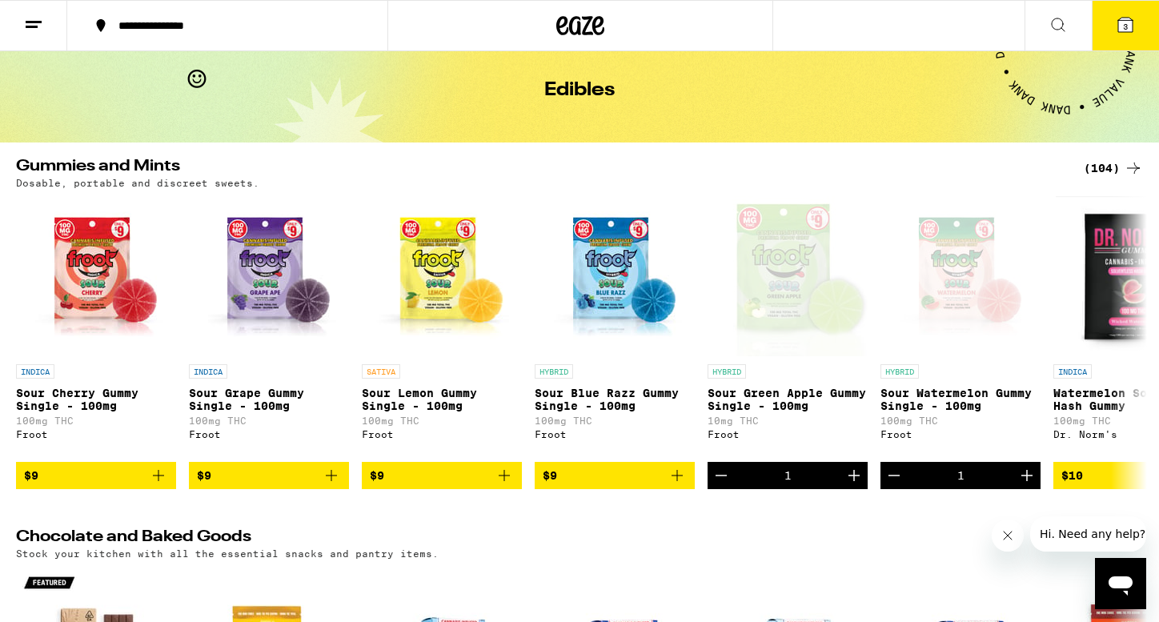
click at [1121, 26] on icon at bounding box center [1125, 25] width 14 height 14
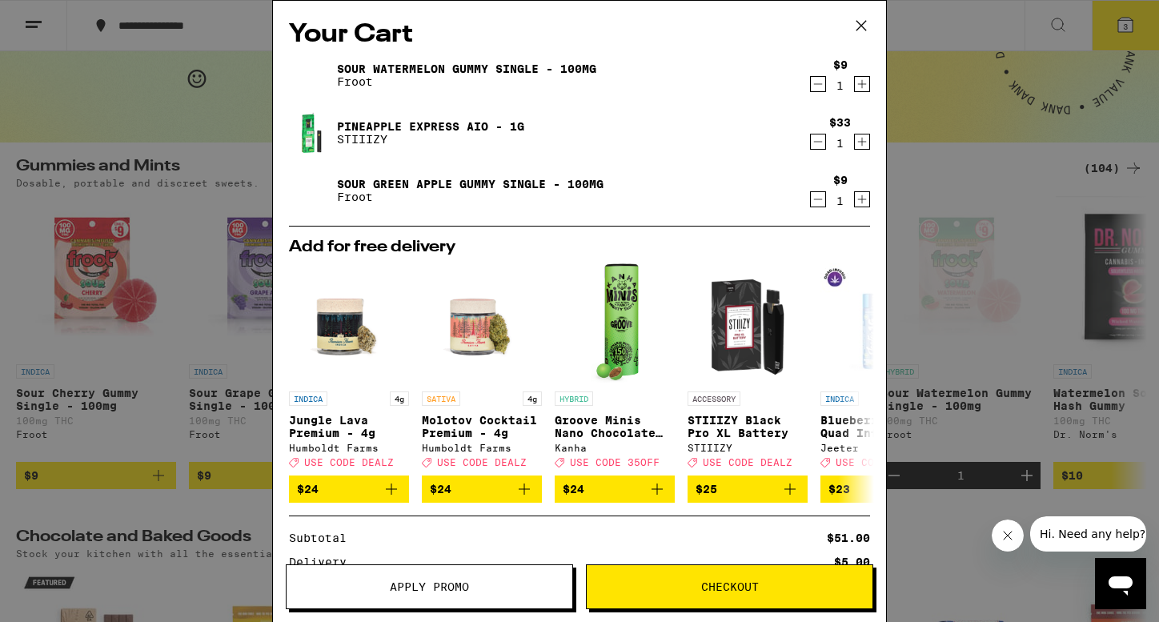
click at [718, 581] on span "Checkout" at bounding box center [730, 586] width 58 height 11
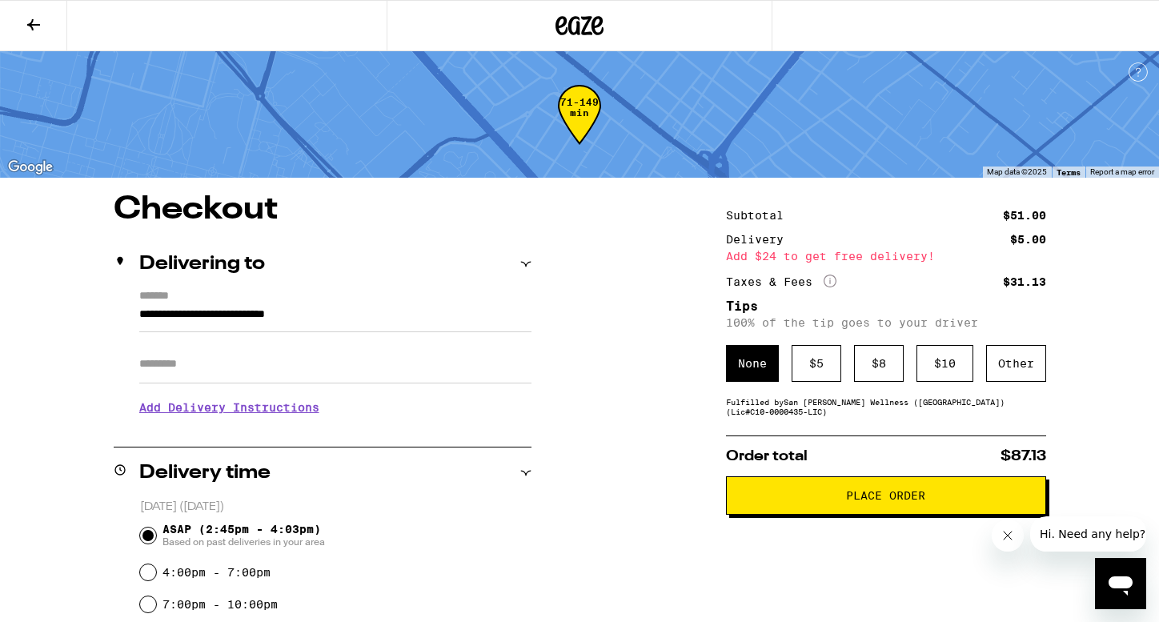
drag, startPoint x: 850, startPoint y: 498, endPoint x: 852, endPoint y: 436, distance: 61.7
click at [851, 499] on span "Place Order" at bounding box center [885, 495] width 79 height 11
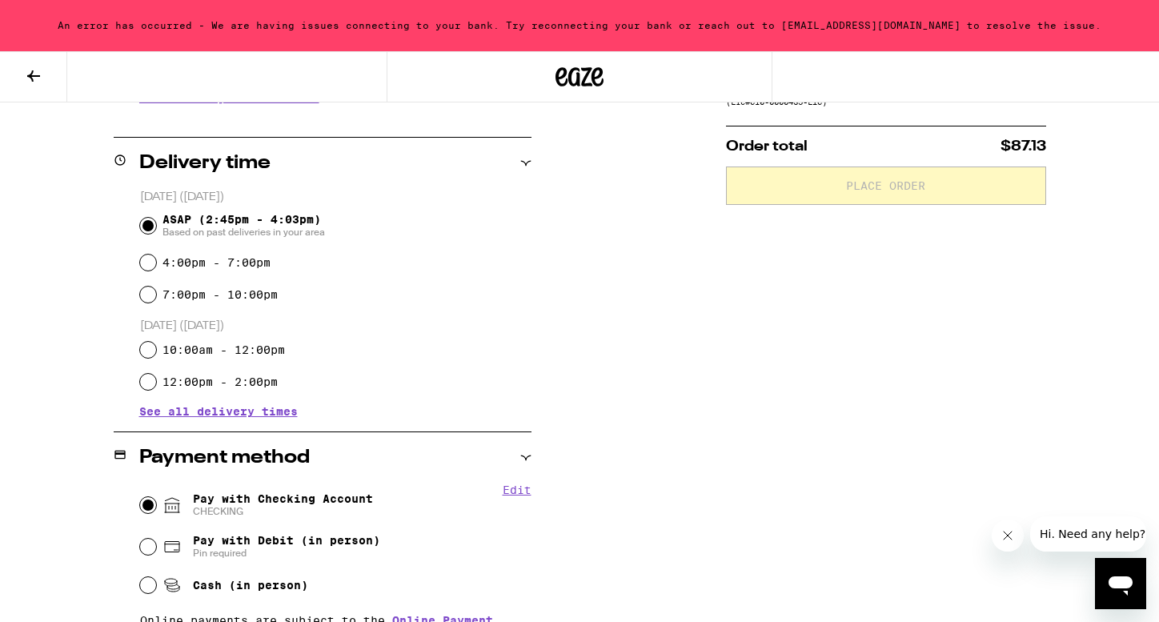
scroll to position [490, 0]
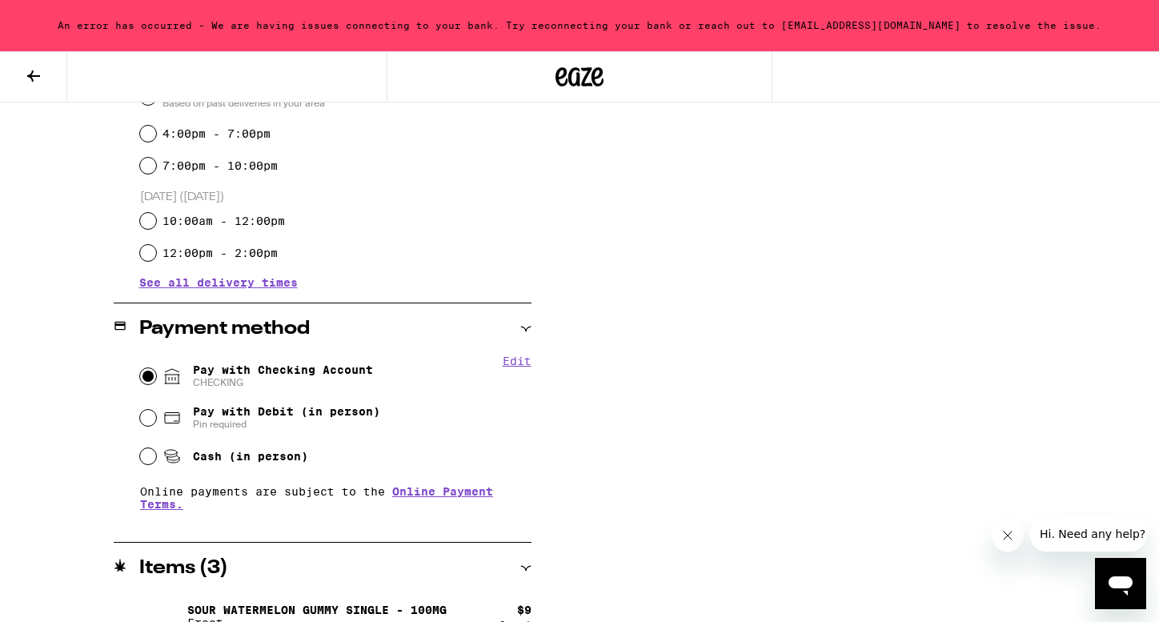
click at [238, 426] on span "Pin required" at bounding box center [286, 424] width 187 height 13
click at [156, 426] on input "Pay with Debit (in person) Pin required" at bounding box center [148, 418] width 16 height 16
radio input "true"
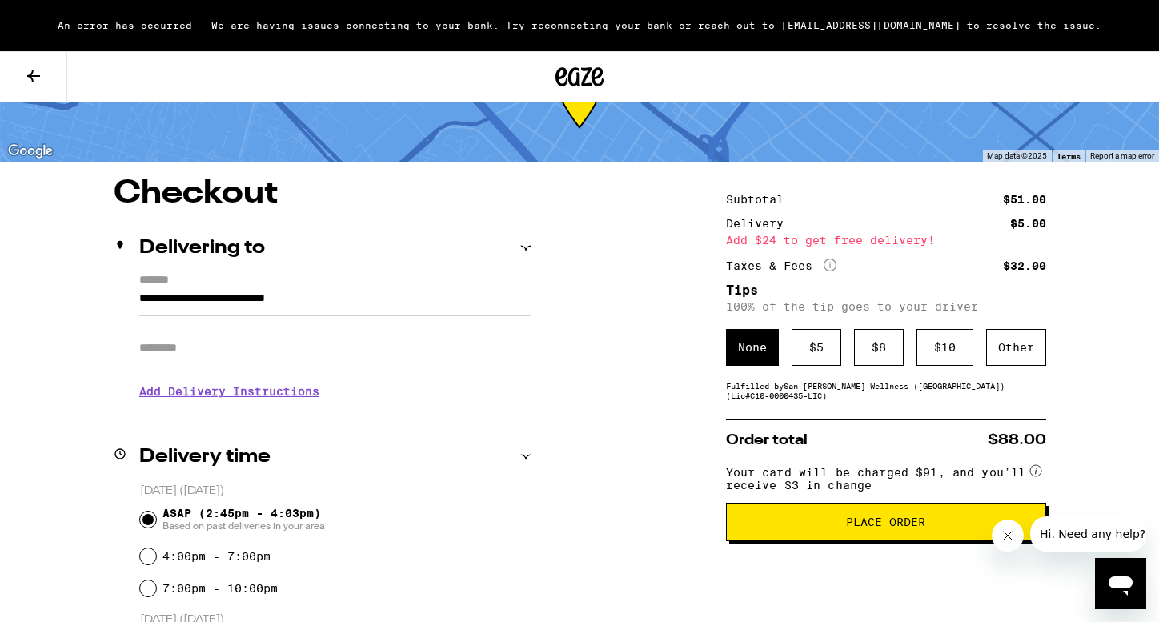
scroll to position [227, 0]
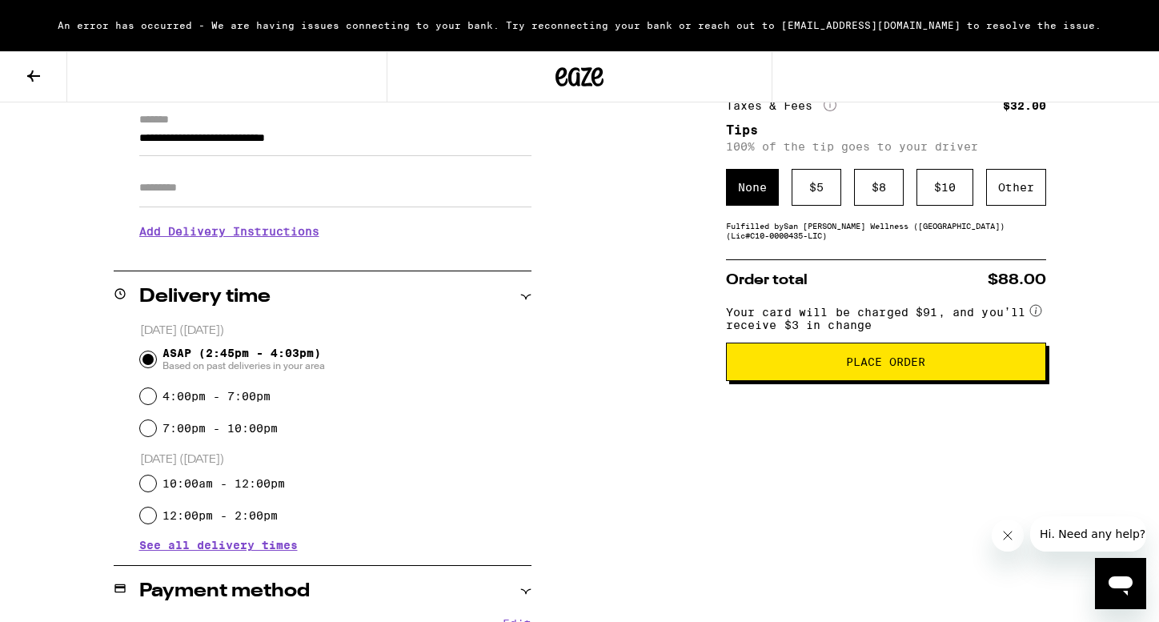
drag, startPoint x: 838, startPoint y: 381, endPoint x: 713, endPoint y: 424, distance: 132.9
click at [713, 424] on div "**********" at bounding box center [579, 498] width 1153 height 961
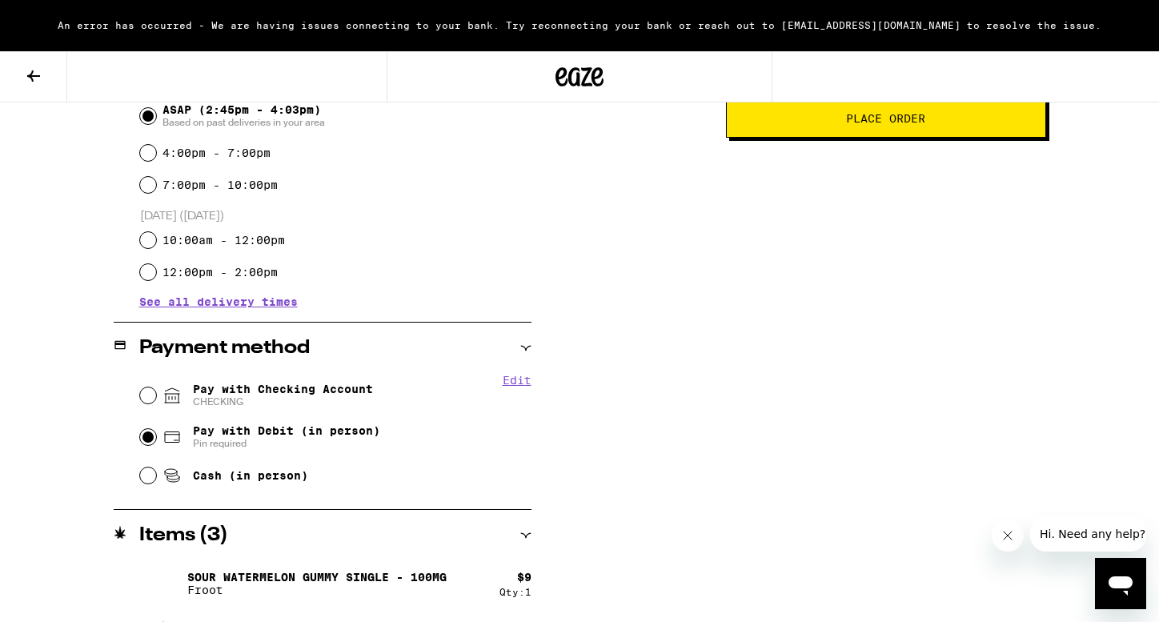
scroll to position [584, 0]
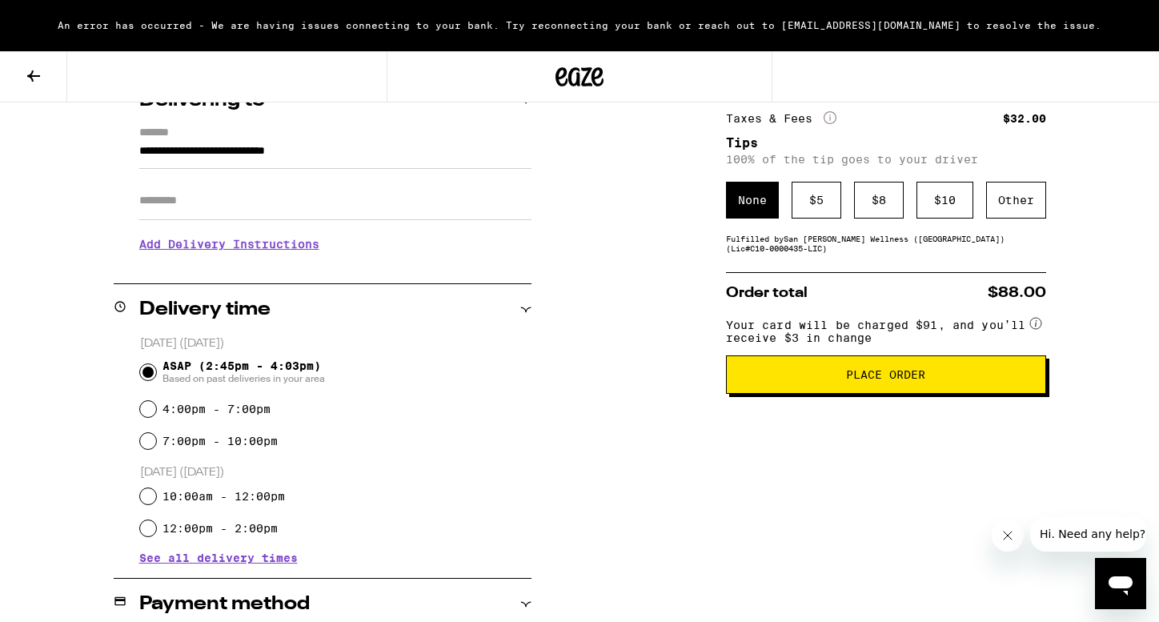
click at [854, 380] on span "Place Order" at bounding box center [885, 374] width 79 height 11
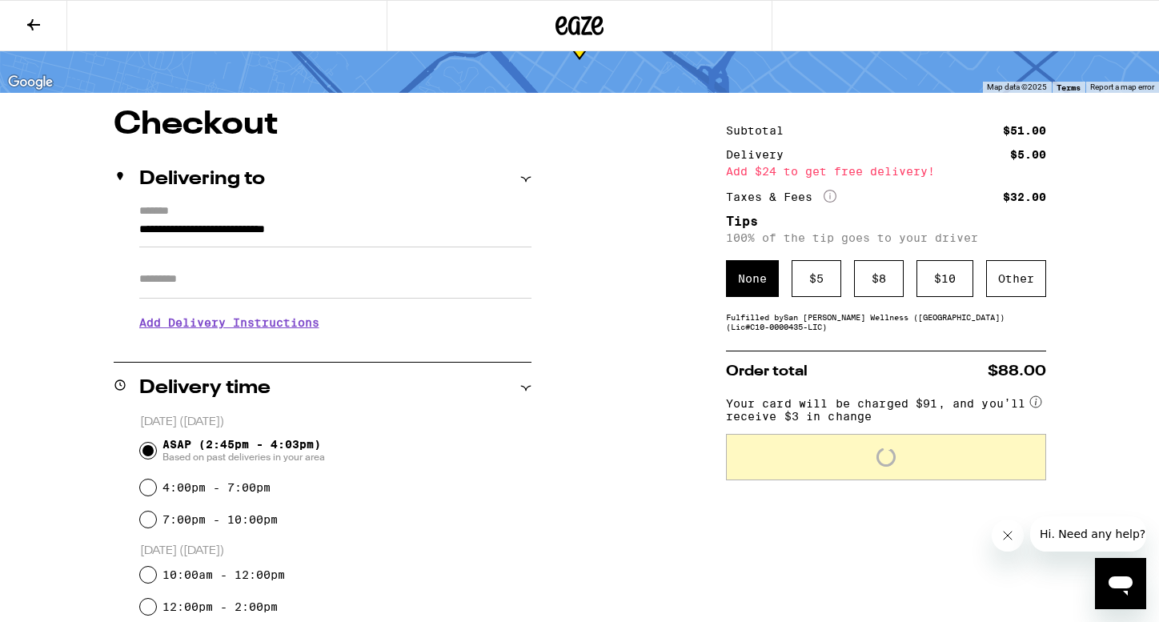
scroll to position [0, 0]
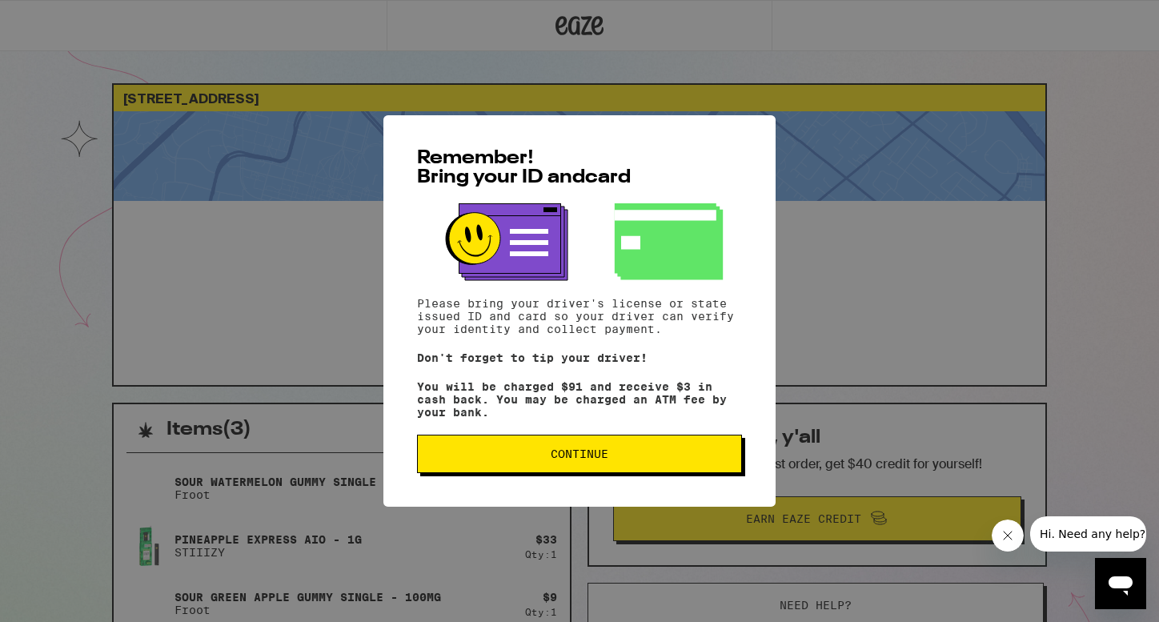
click at [573, 460] on span "Continue" at bounding box center [580, 453] width 58 height 11
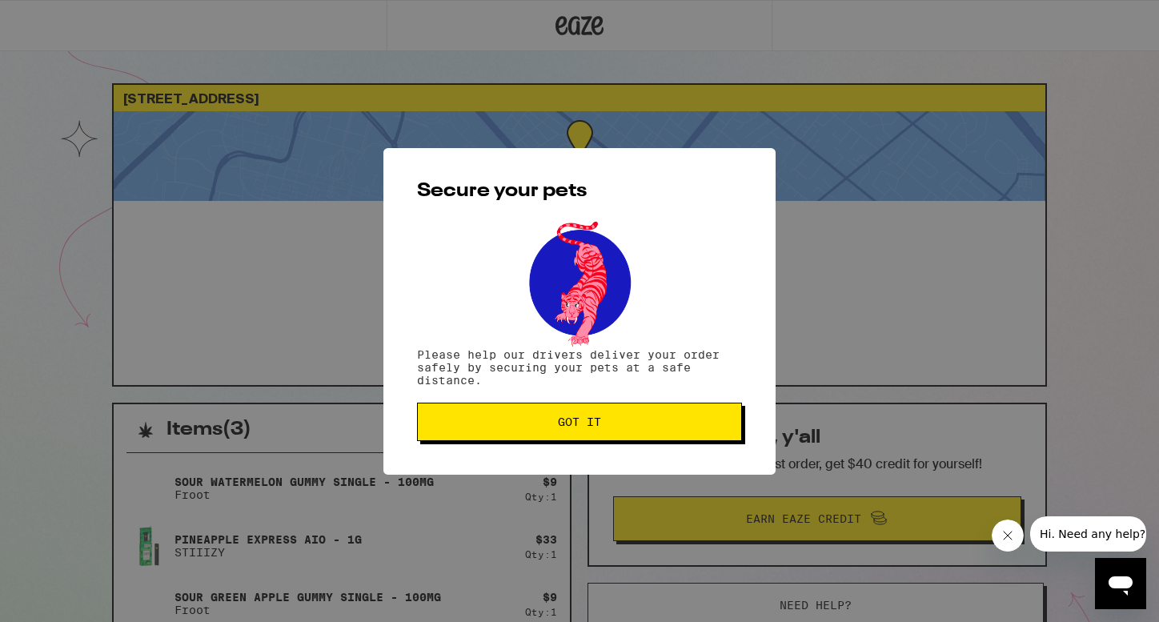
click at [574, 432] on button "Got it" at bounding box center [579, 422] width 325 height 38
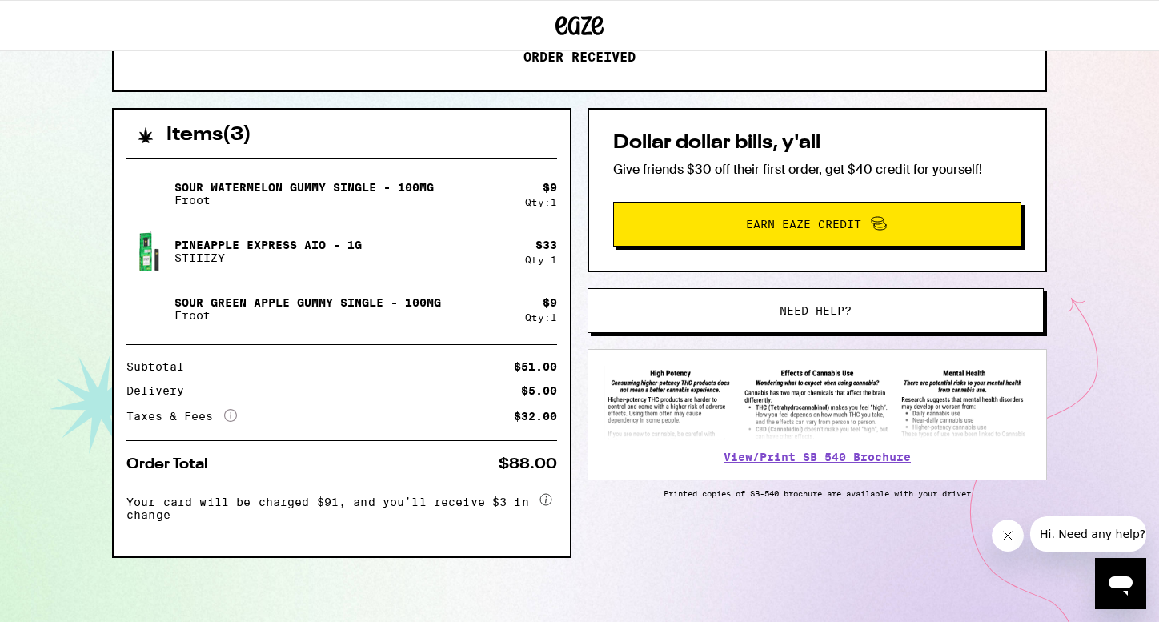
click at [540, 496] on circle at bounding box center [545, 499] width 11 height 11
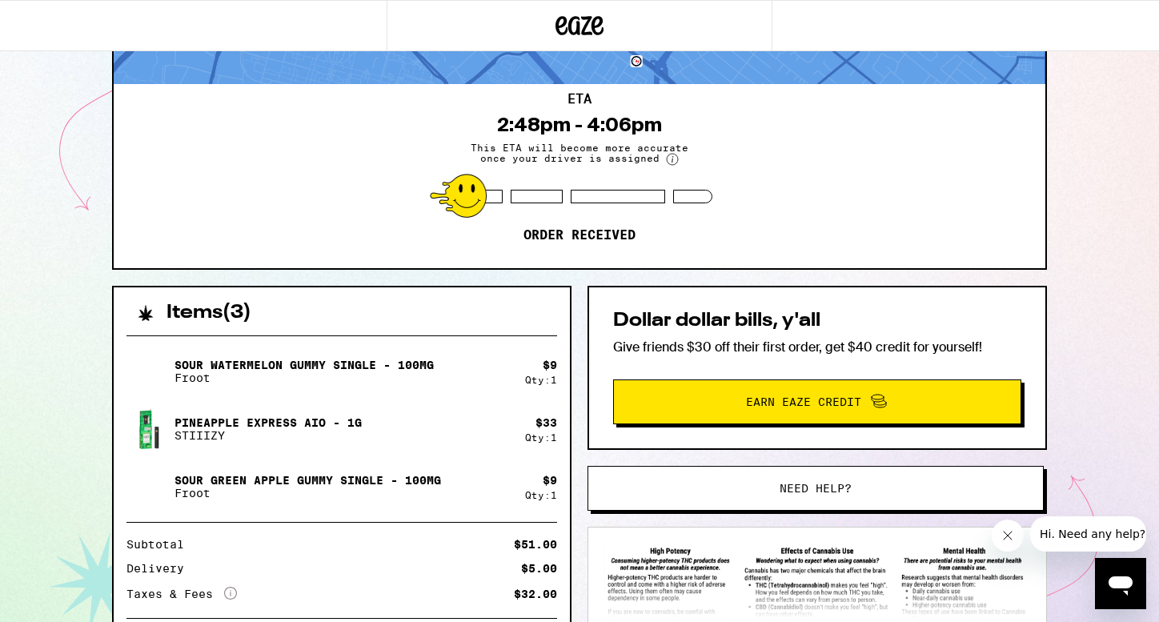
scroll to position [0, 0]
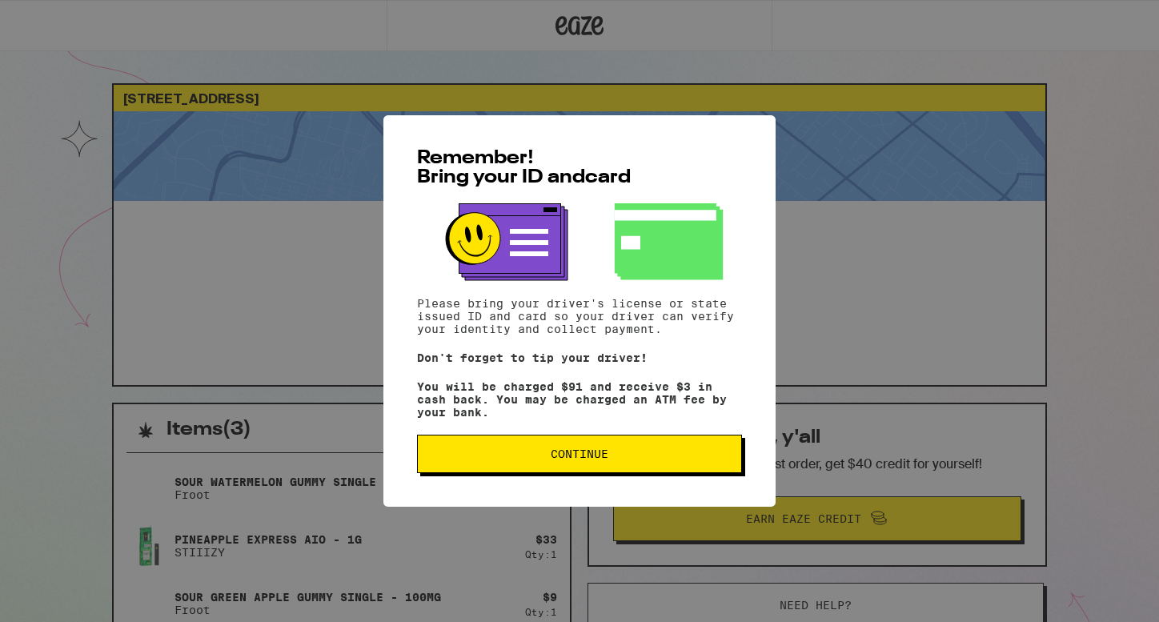
click at [604, 460] on span "Continue" at bounding box center [580, 453] width 58 height 11
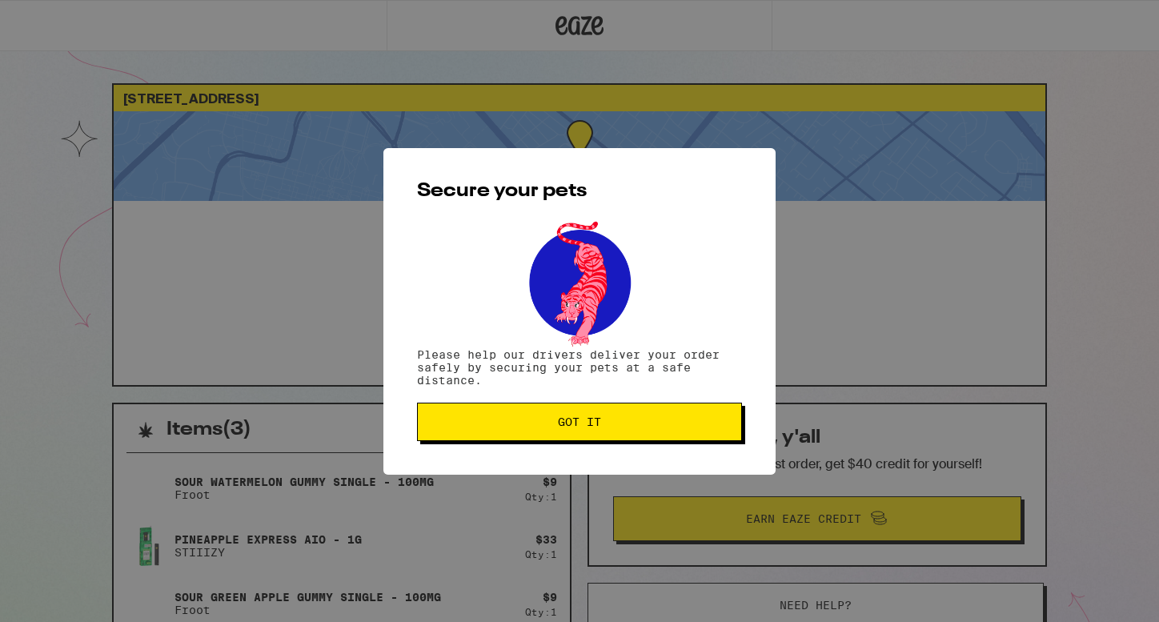
click at [593, 440] on button "Got it" at bounding box center [579, 422] width 325 height 38
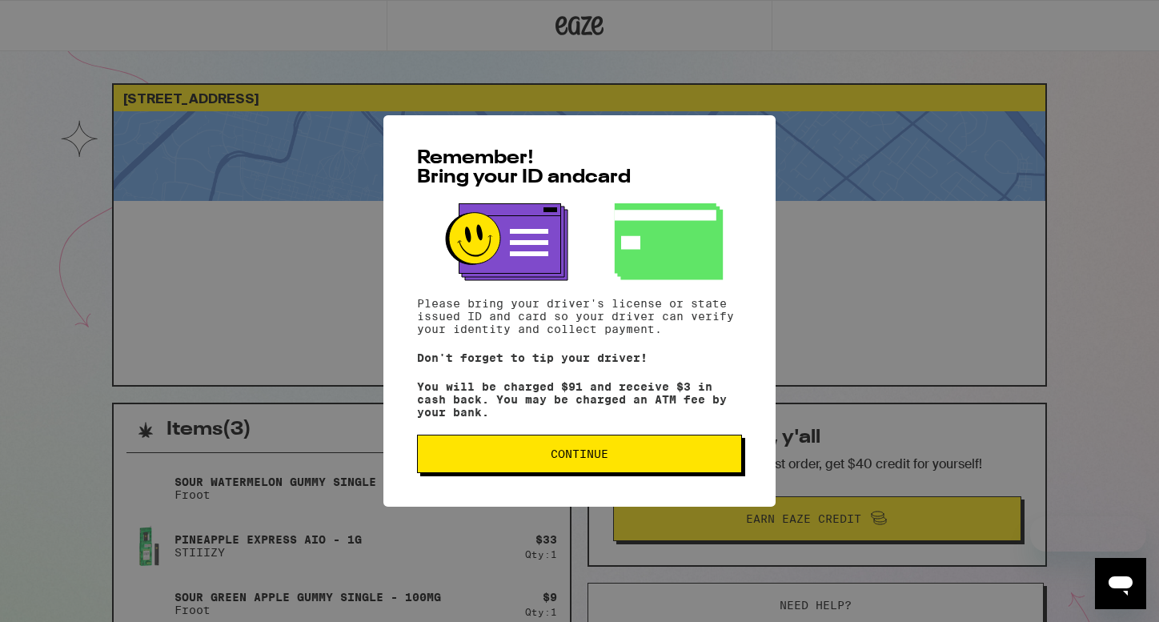
click at [916, 184] on div "Remember! Bring your ID and card Please bring your driver's license or state is…" at bounding box center [579, 311] width 1159 height 622
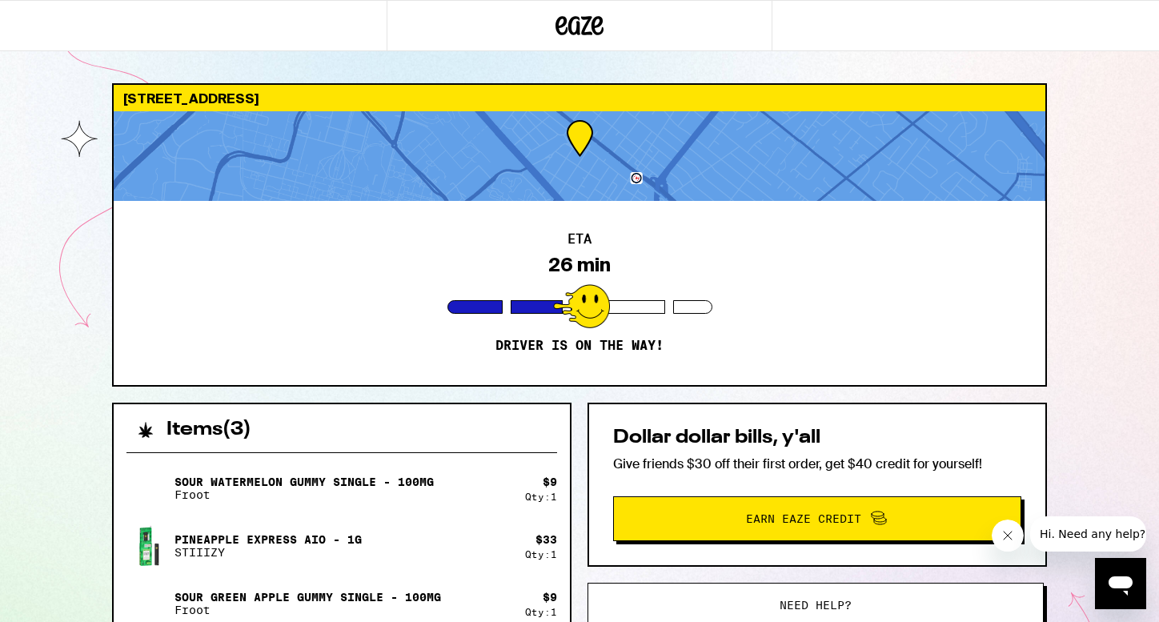
click at [572, 397] on div "252 Stanford Ave Palo Alto 94306 ETA 26 min Driver is on the way! Items ( 3 ) S…" at bounding box center [579, 499] width 961 height 833
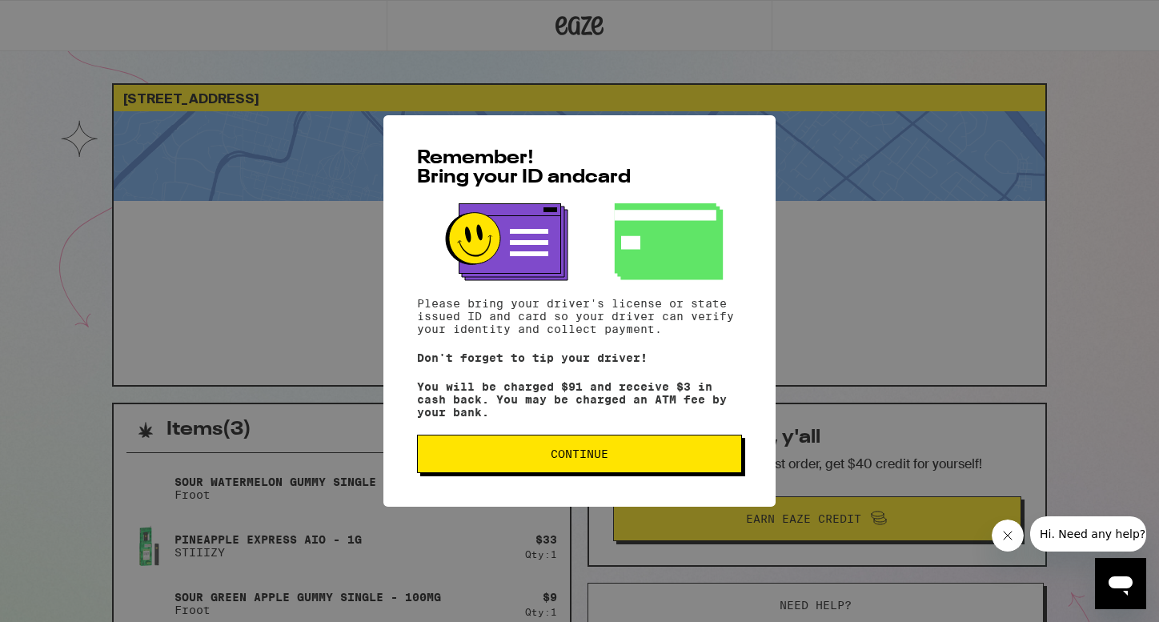
click at [572, 448] on button "Continue" at bounding box center [579, 454] width 325 height 38
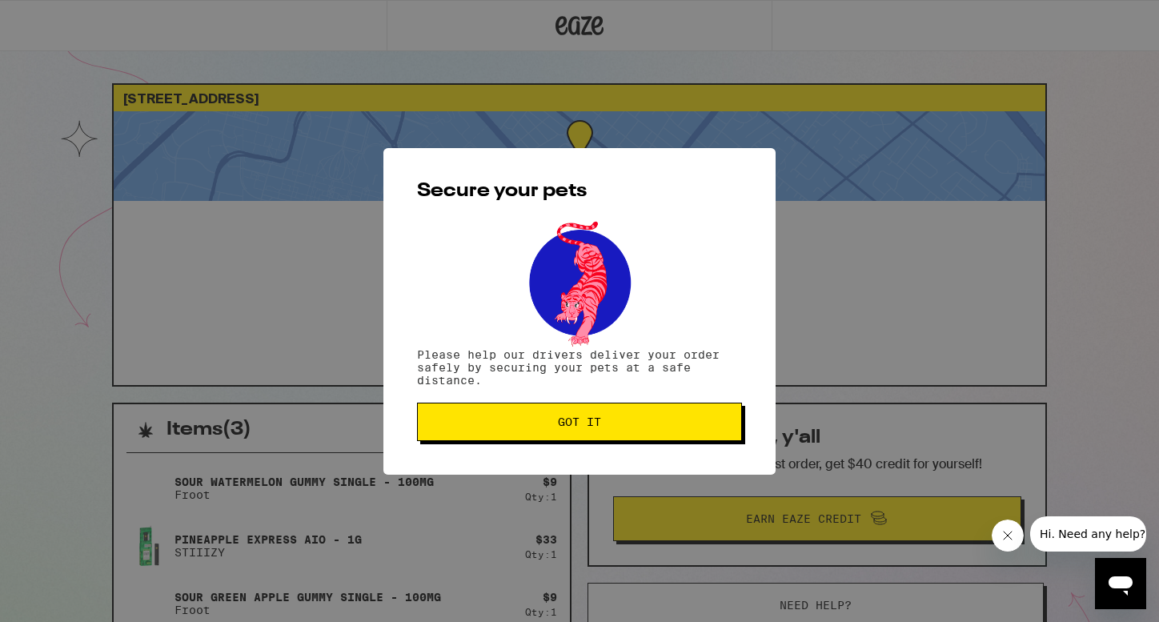
click at [572, 433] on button "Got it" at bounding box center [579, 422] width 325 height 38
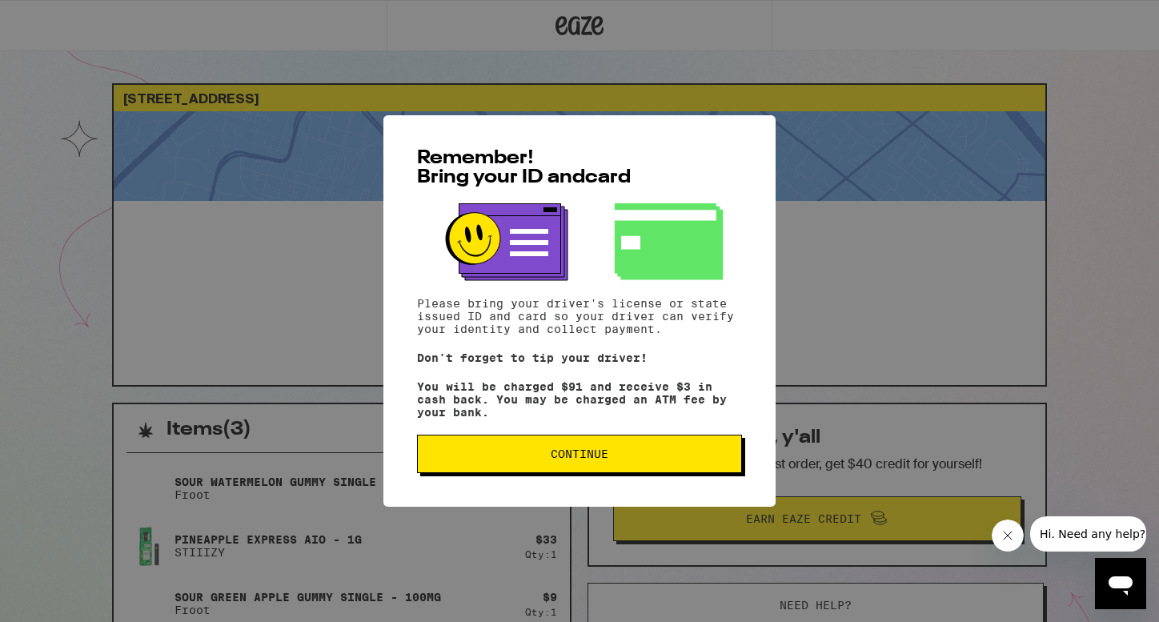
click at [663, 471] on button "Continue" at bounding box center [579, 454] width 325 height 38
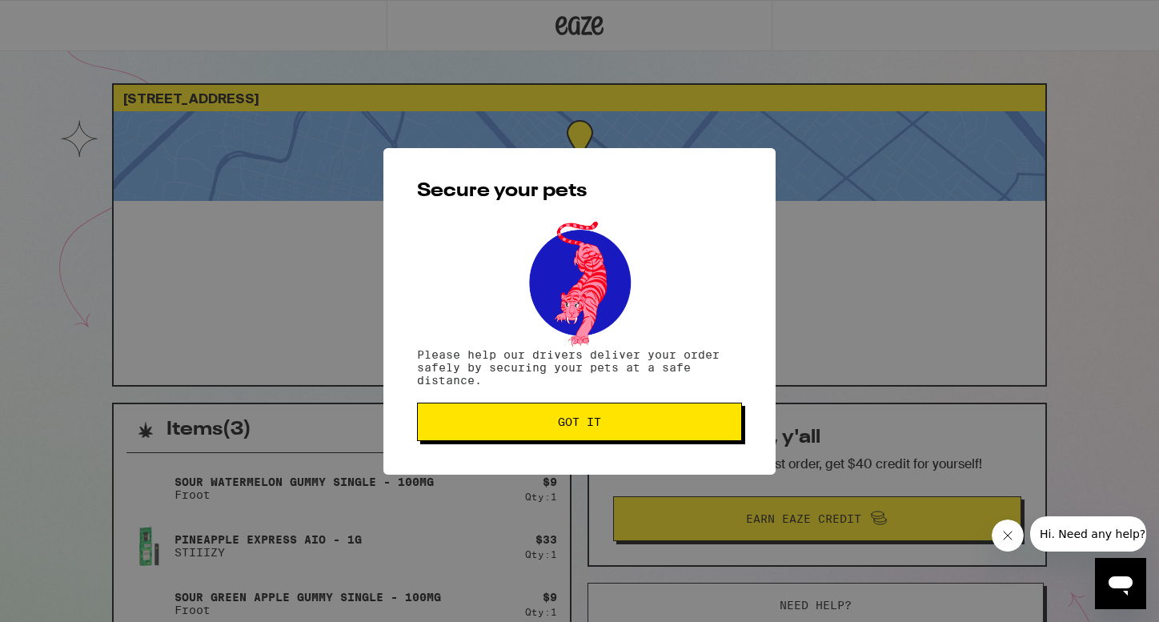
click at [642, 441] on button "Got it" at bounding box center [579, 422] width 325 height 38
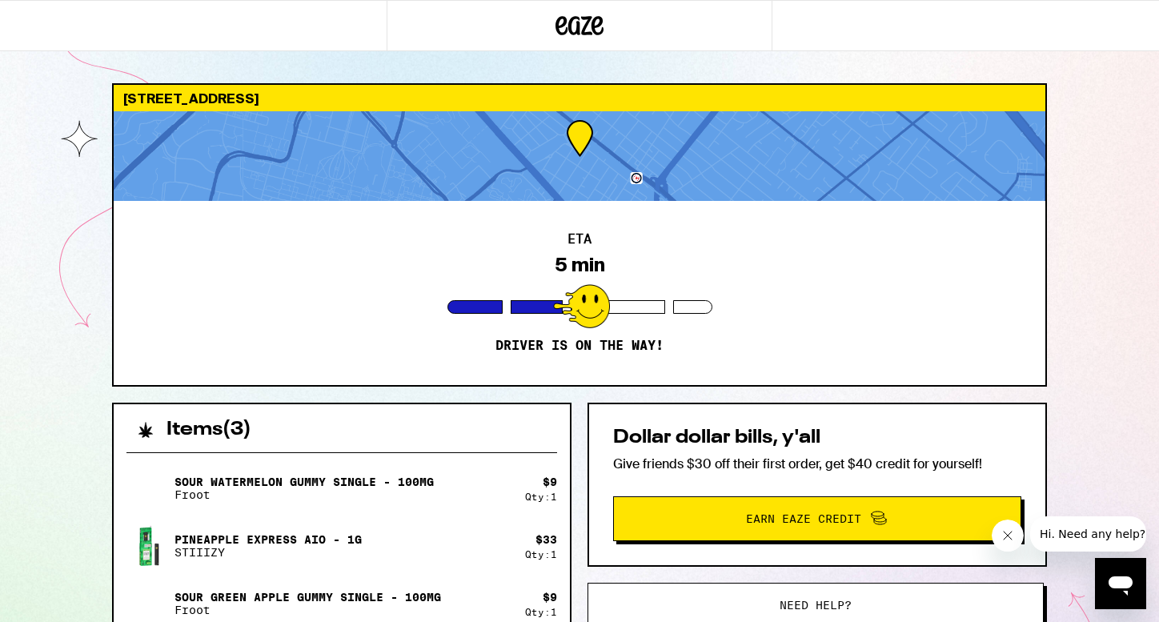
click at [635, 179] on div at bounding box center [580, 156] width 932 height 90
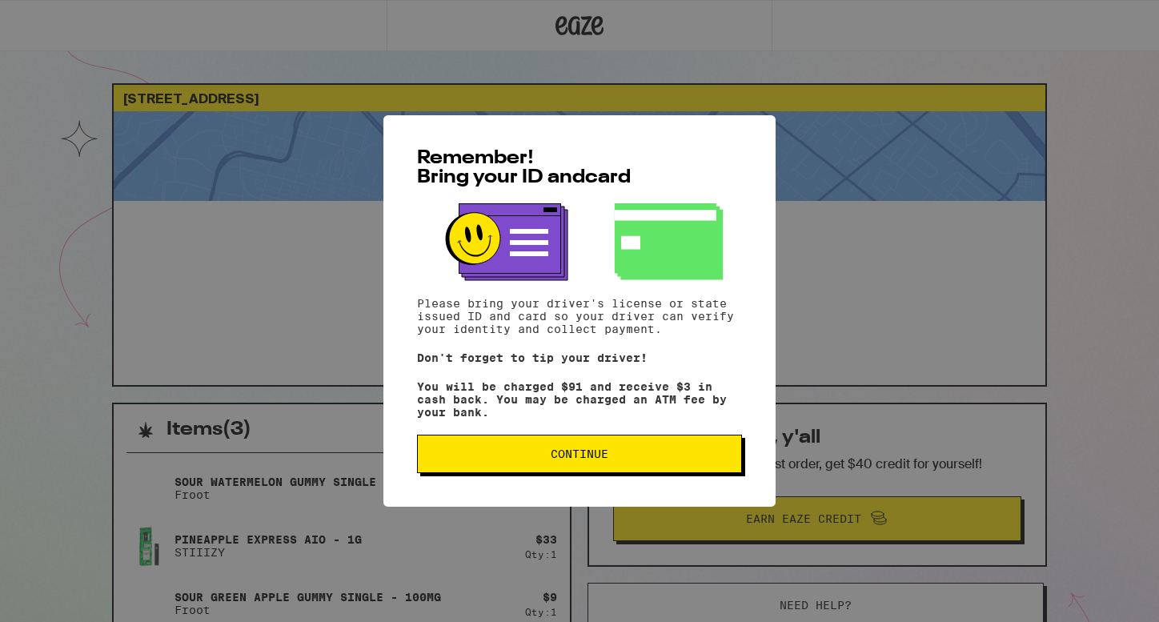
click at [604, 456] on span "Continue" at bounding box center [580, 453] width 58 height 11
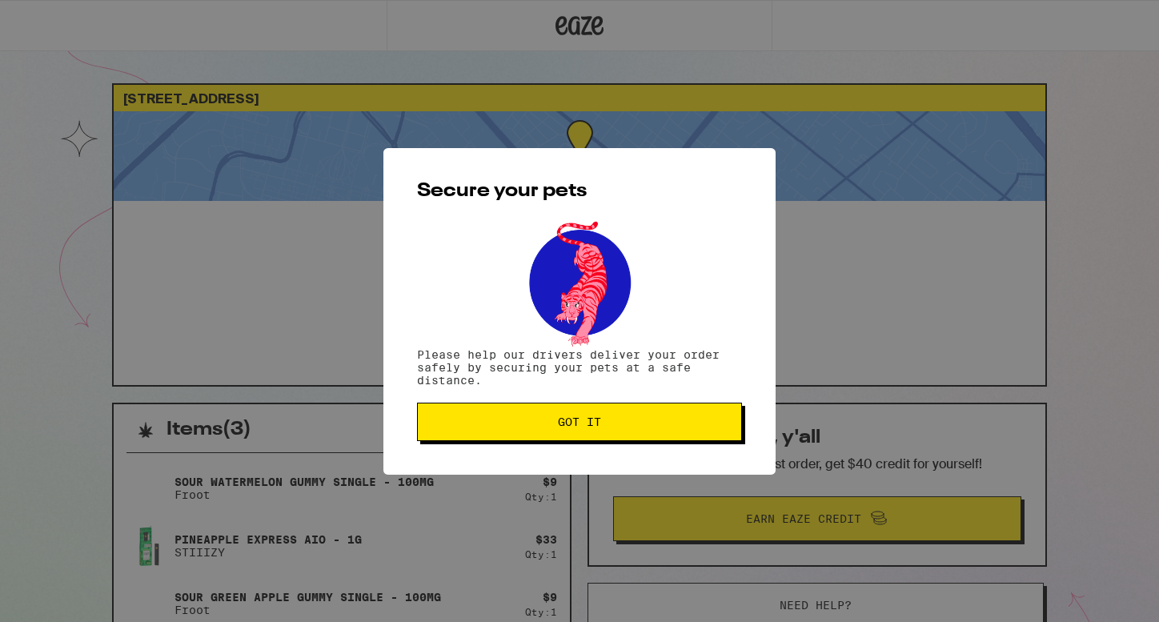
click at [600, 447] on div "Secure your pets Please help our drivers deliver your order safely by securing …" at bounding box center [580, 311] width 392 height 327
click at [596, 428] on span "Got it" at bounding box center [579, 421] width 43 height 11
